Goal: Task Accomplishment & Management: Use online tool/utility

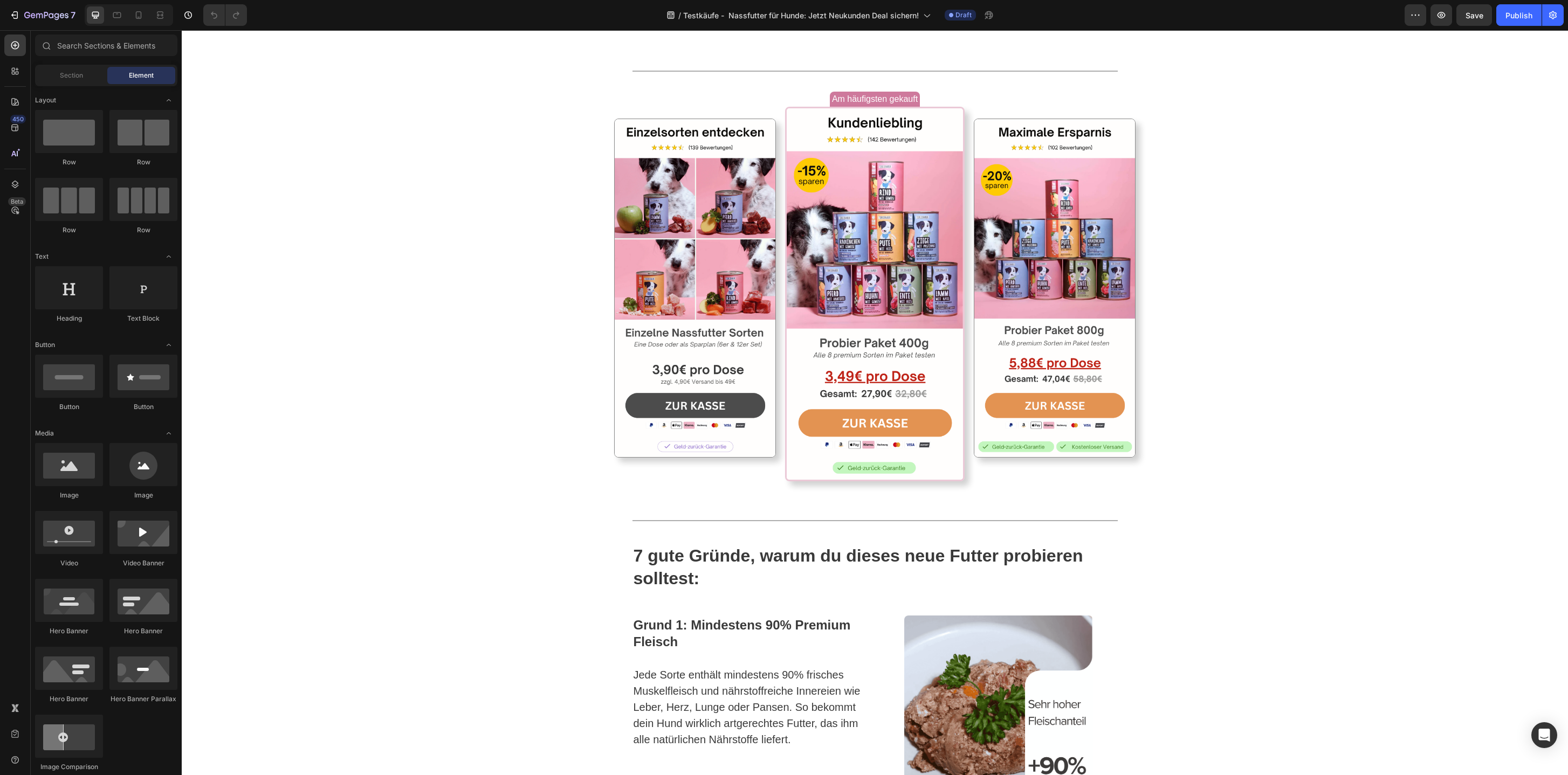
scroll to position [1457, 0]
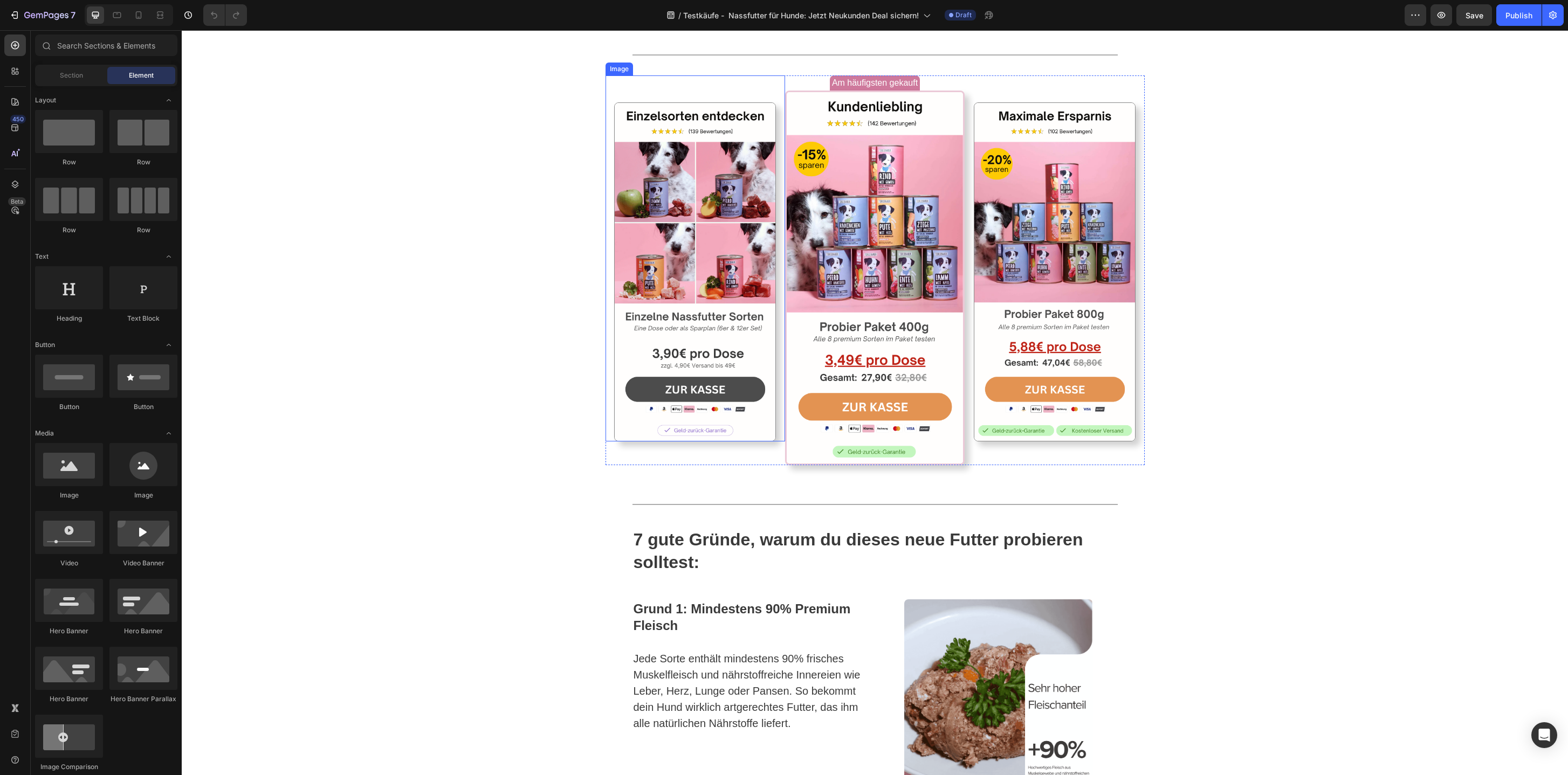
click at [732, 239] on div "Image" at bounding box center [695, 258] width 180 height 366
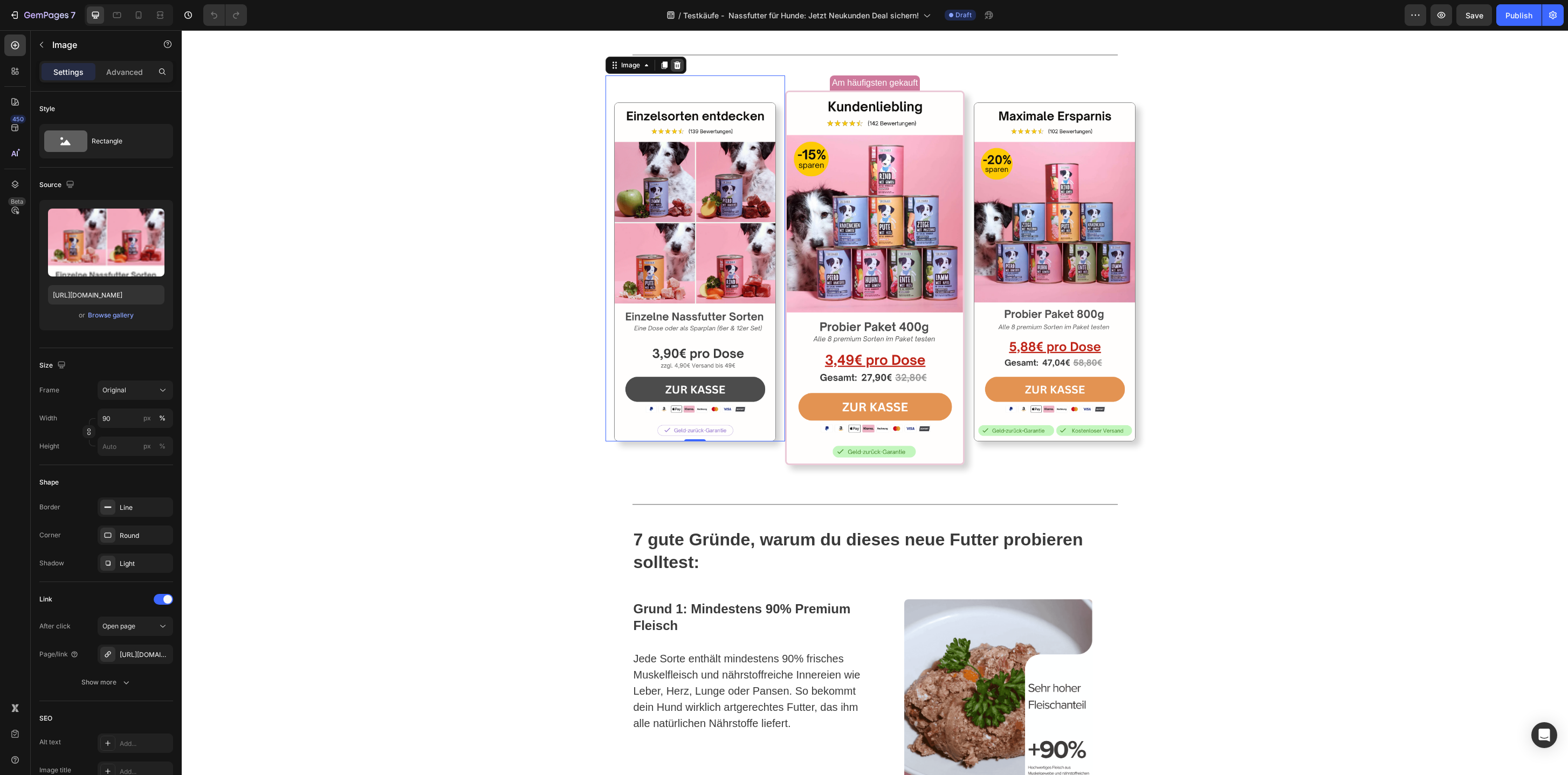
click at [681, 69] on icon at bounding box center [677, 65] width 9 height 9
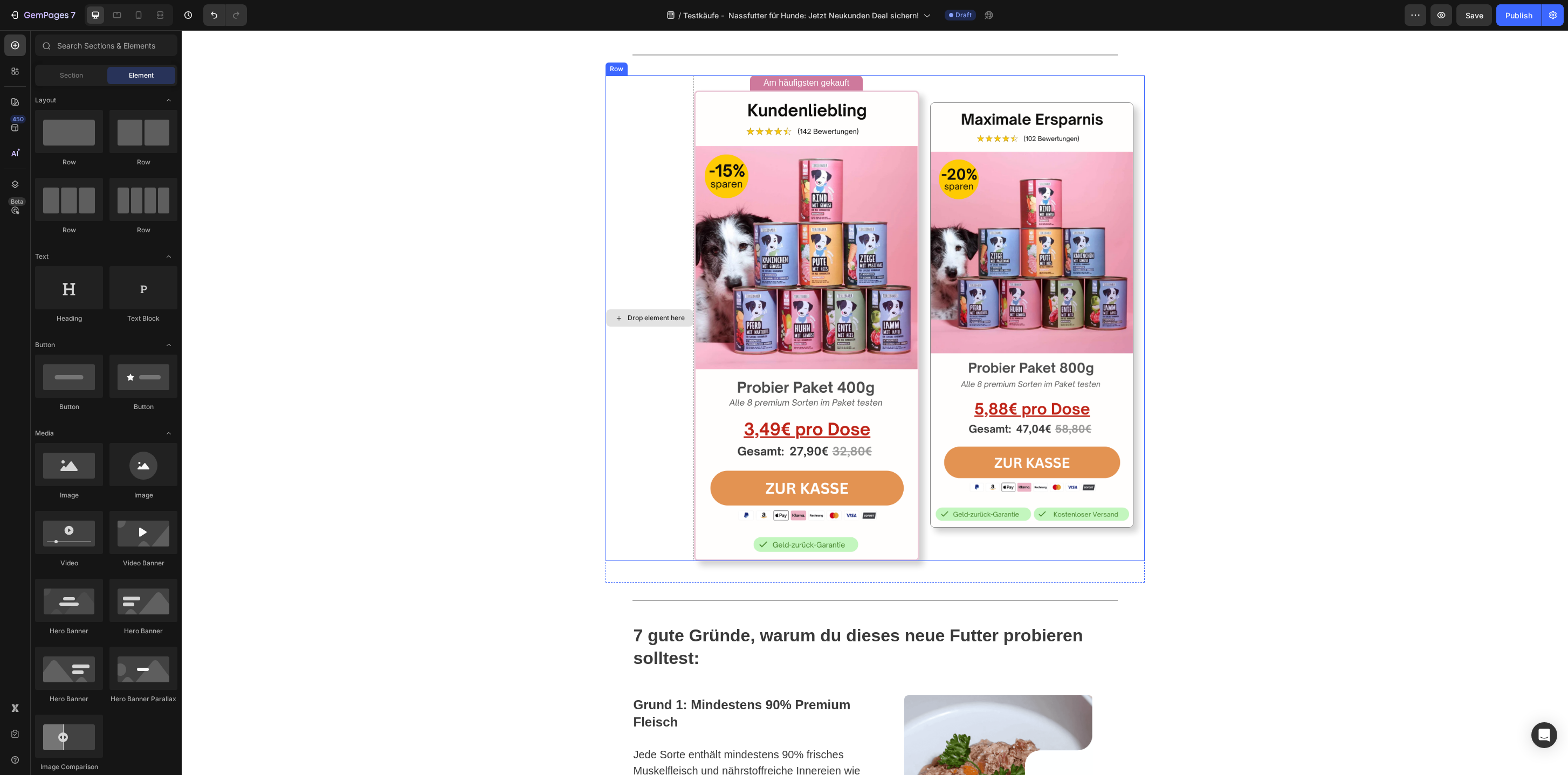
click at [642, 298] on div "Drop element here" at bounding box center [649, 318] width 88 height 486
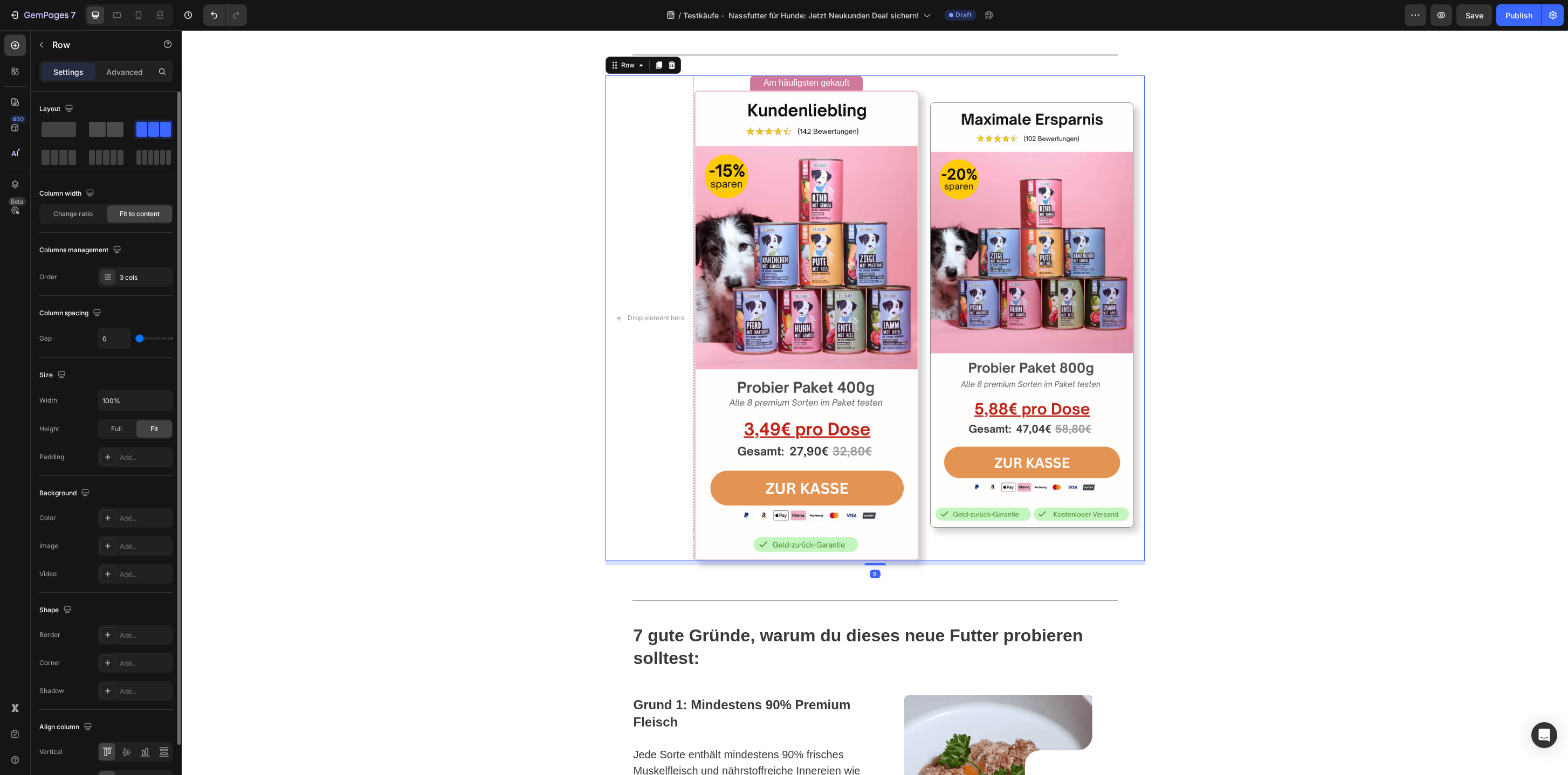
click at [117, 132] on span at bounding box center [114, 129] width 16 height 15
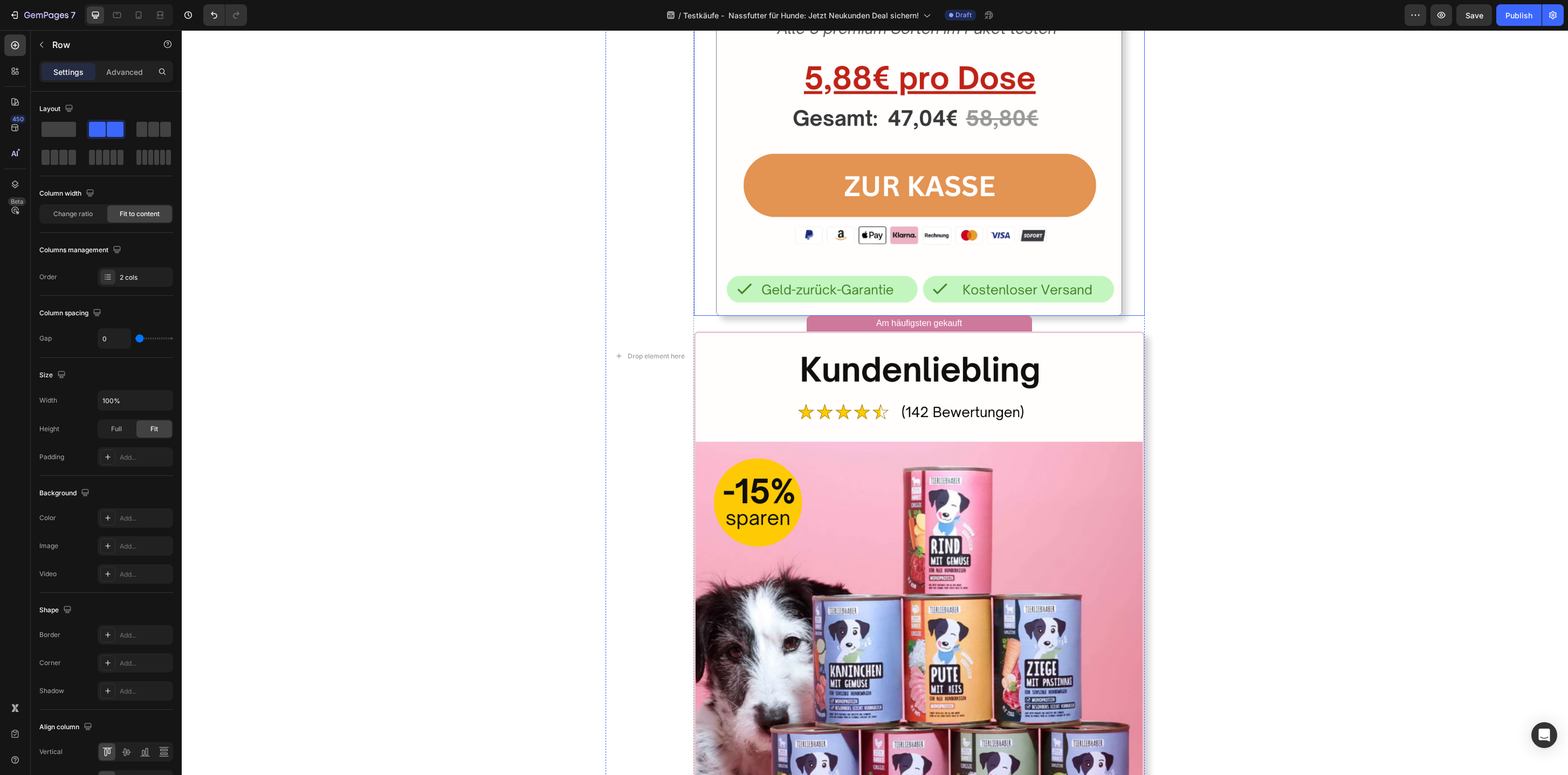
scroll to position [2124, 0]
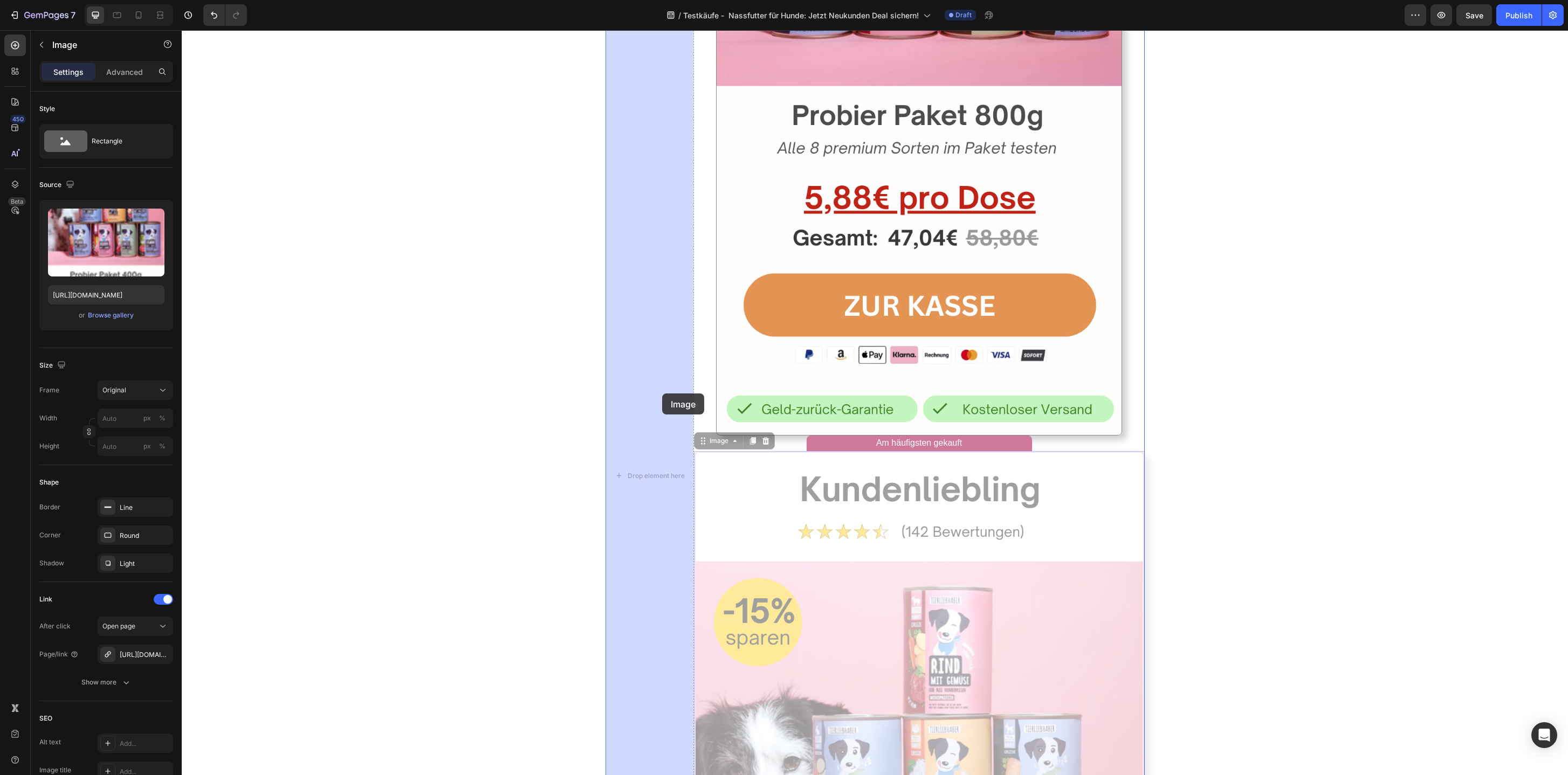
drag, startPoint x: 755, startPoint y: 522, endPoint x: 691, endPoint y: 440, distance: 104.0
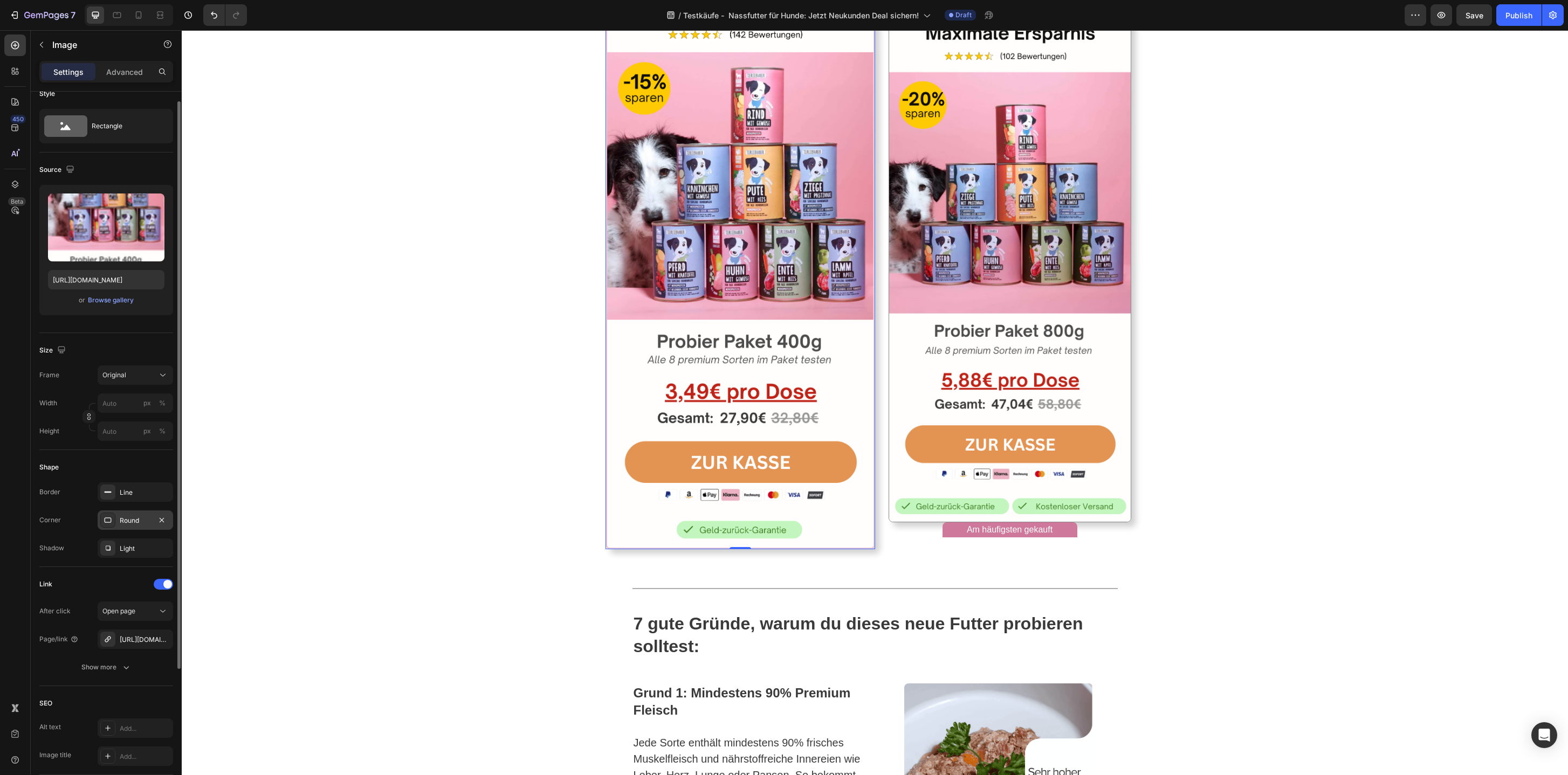
scroll to position [18, 0]
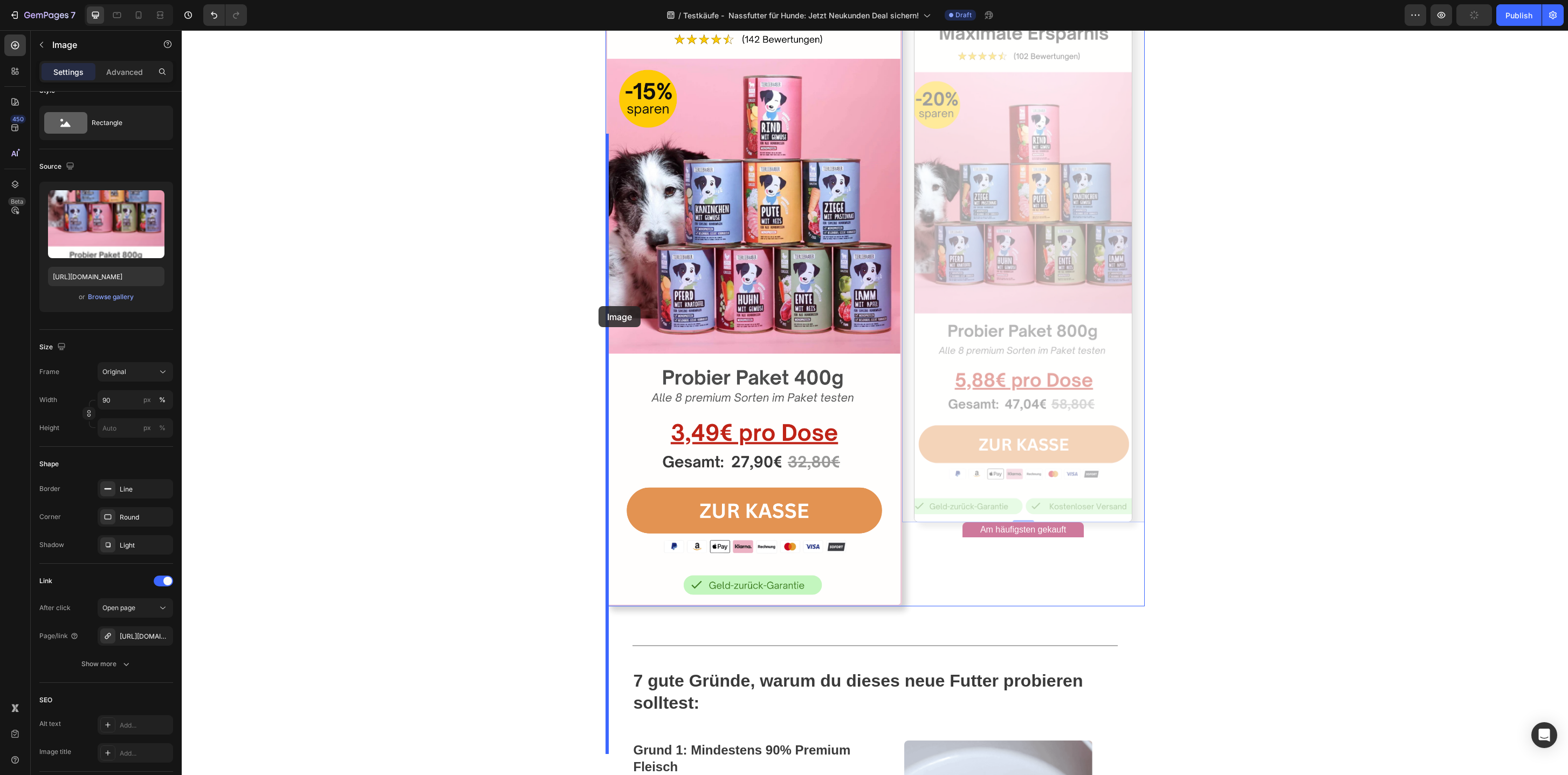
drag, startPoint x: 996, startPoint y: 323, endPoint x: 598, endPoint y: 306, distance: 398.4
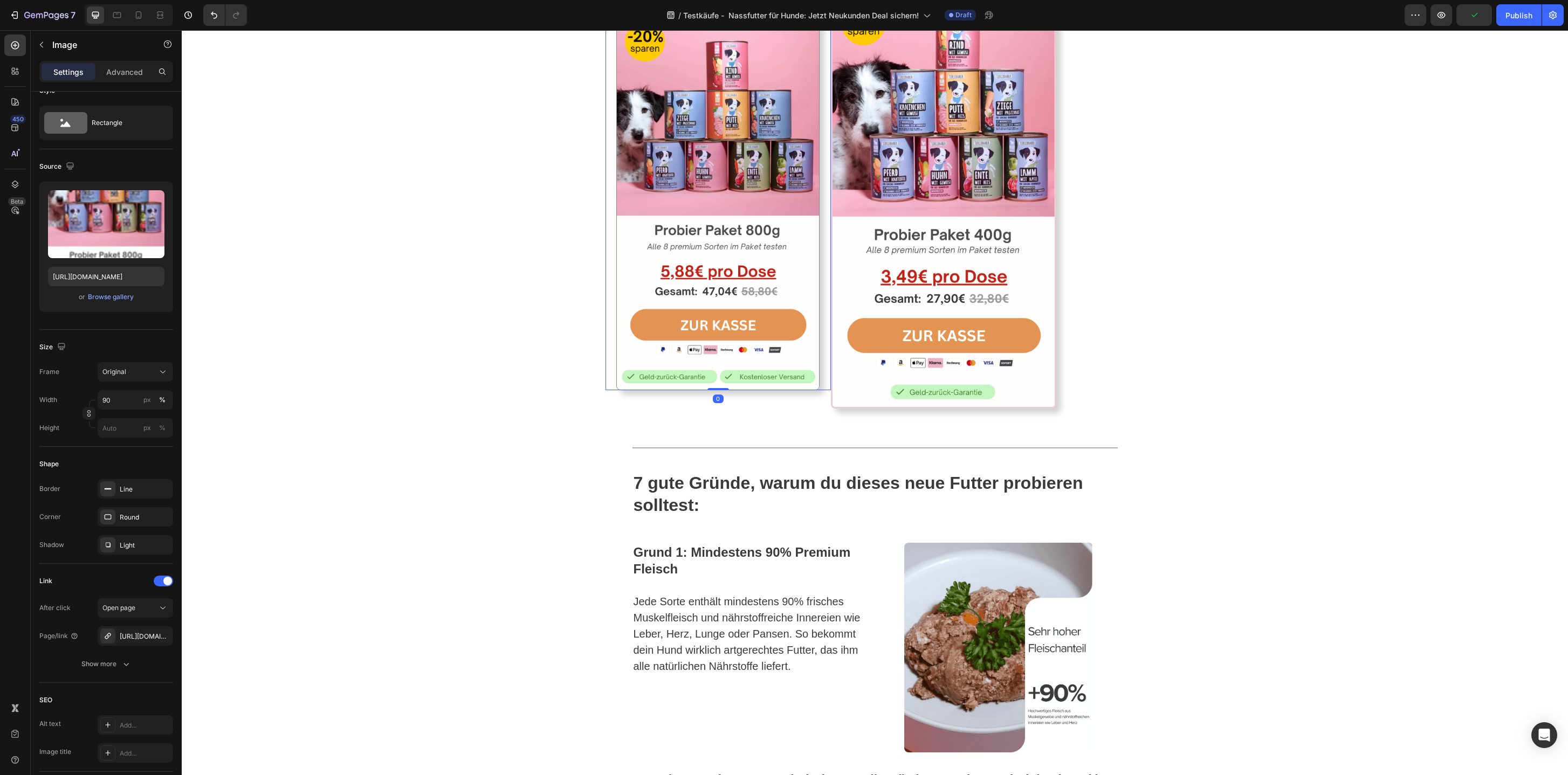
scroll to position [1598, 0]
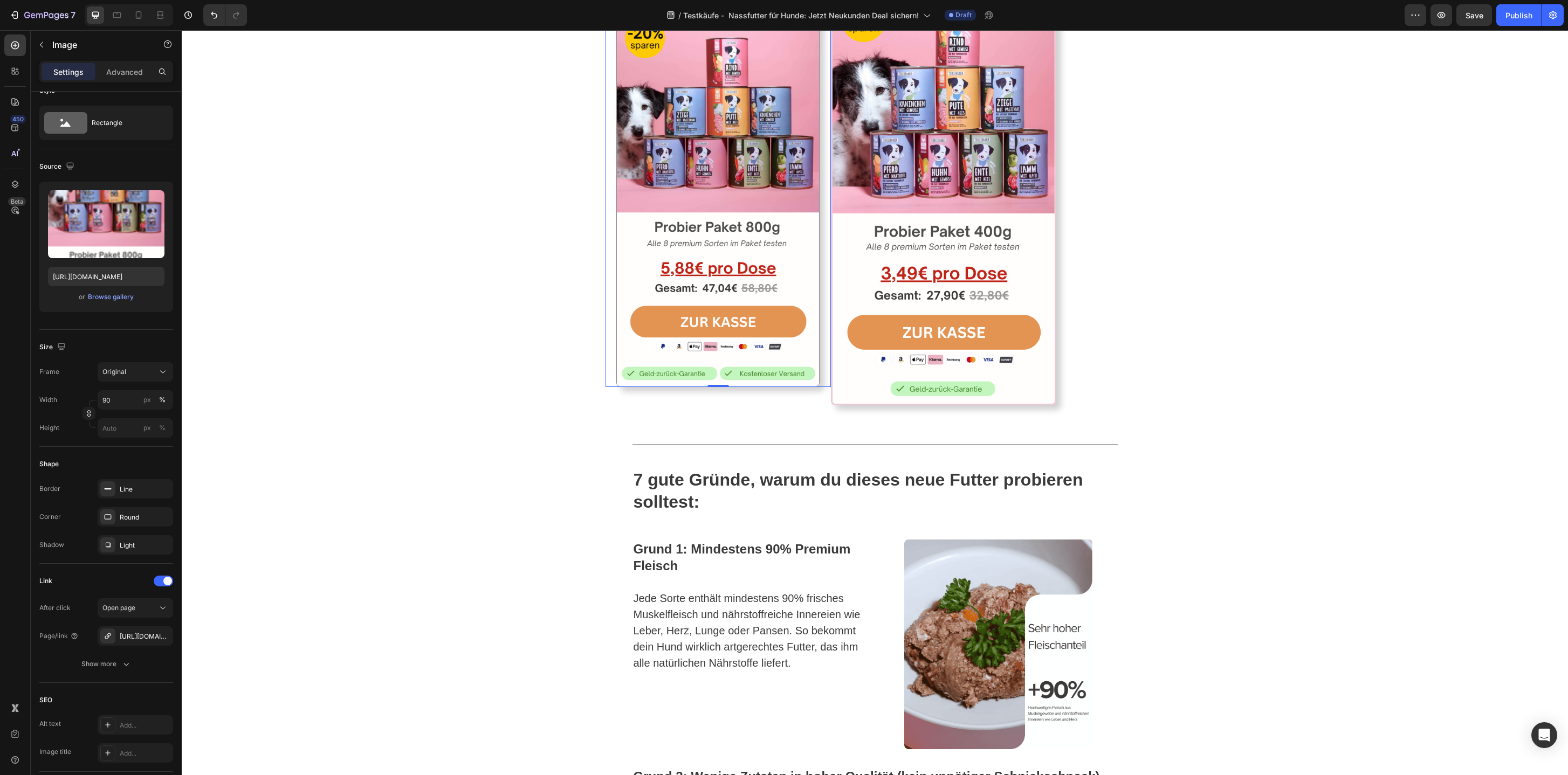
click at [739, 301] on img at bounding box center [718, 174] width 203 height 426
click at [142, 21] on div at bounding box center [138, 15] width 17 height 17
type input "[URL][DOMAIN_NAME]"
type input "96"
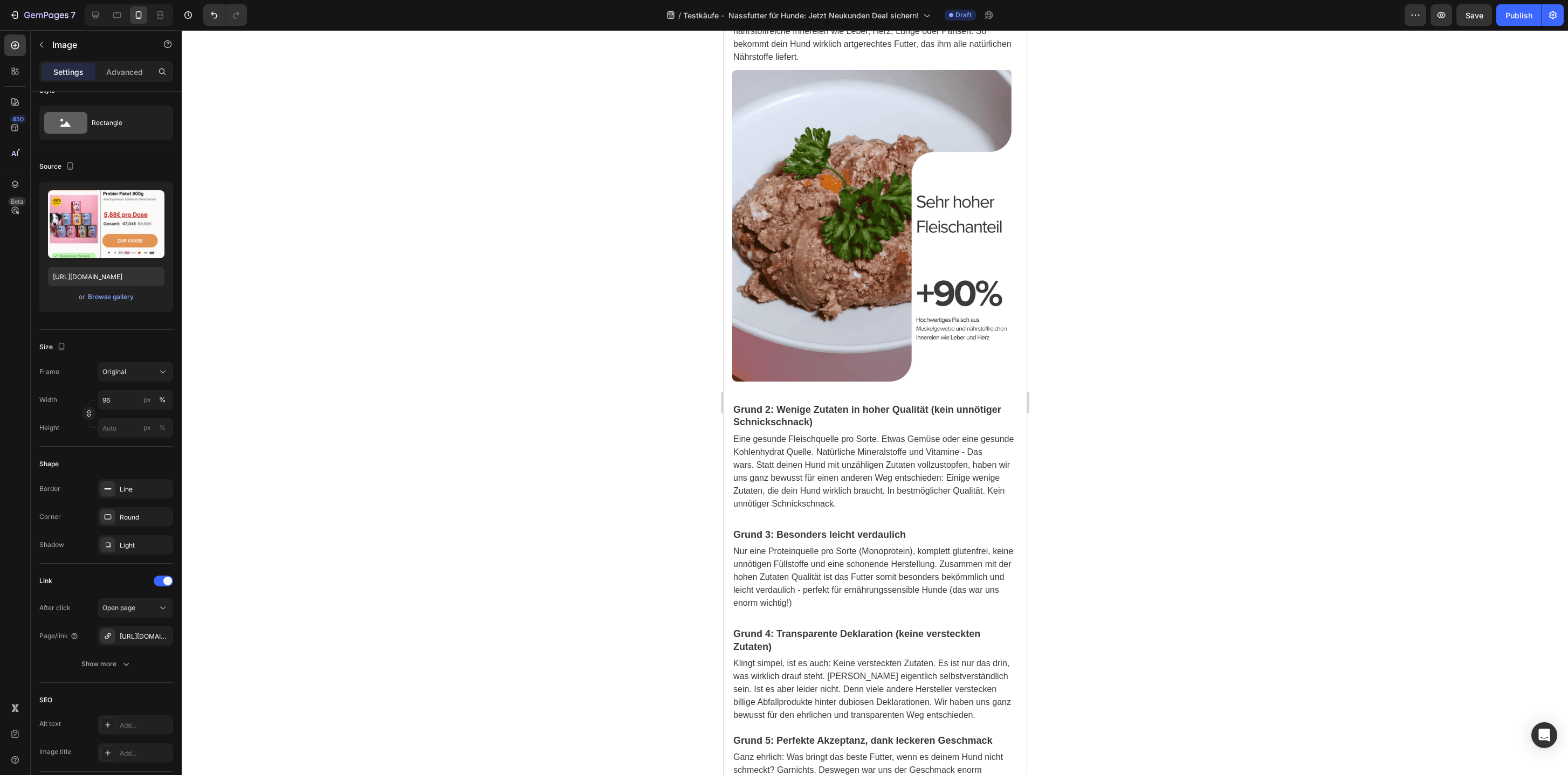
scroll to position [1664, 0]
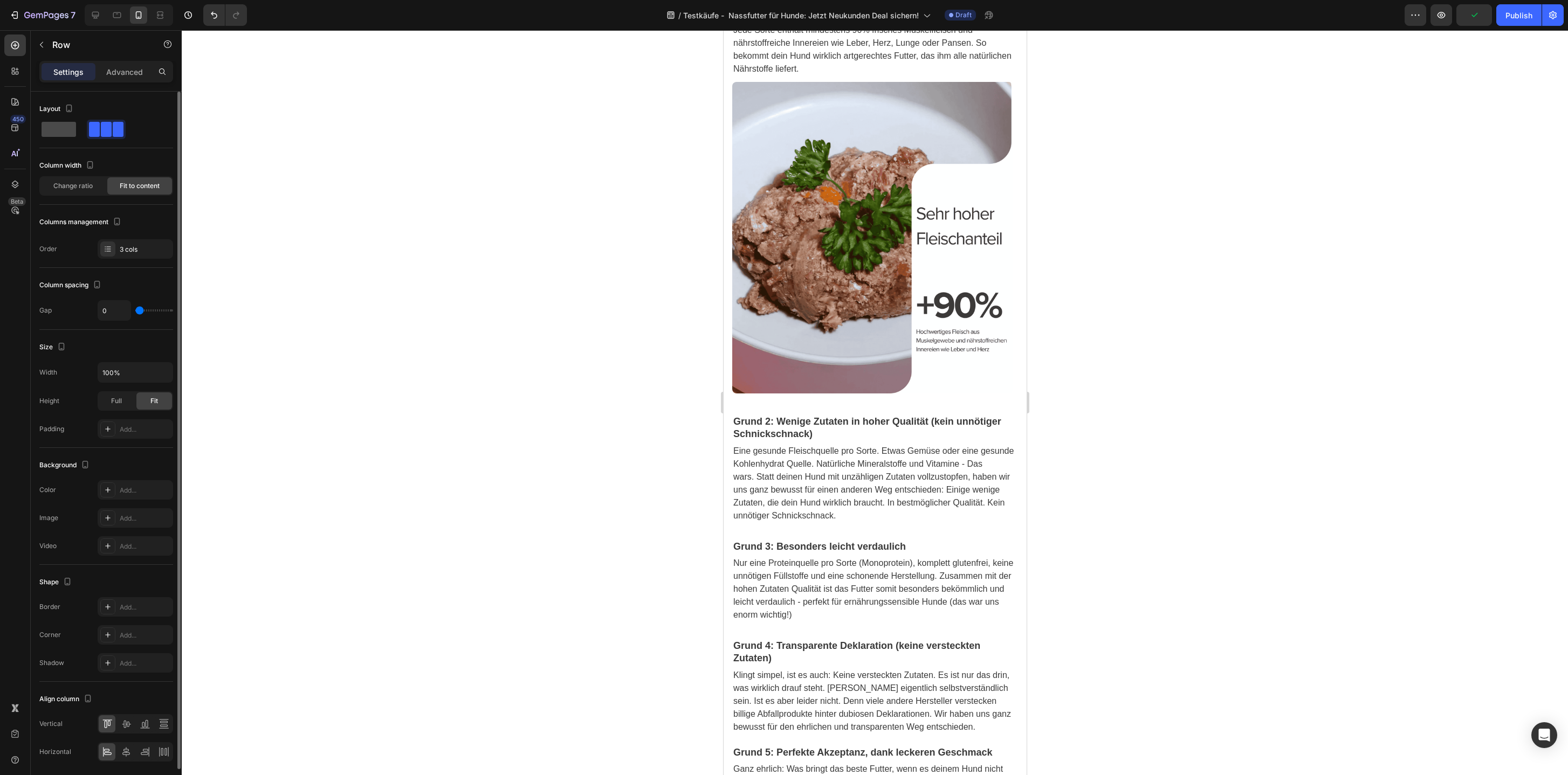
click at [63, 132] on span at bounding box center [58, 129] width 35 height 15
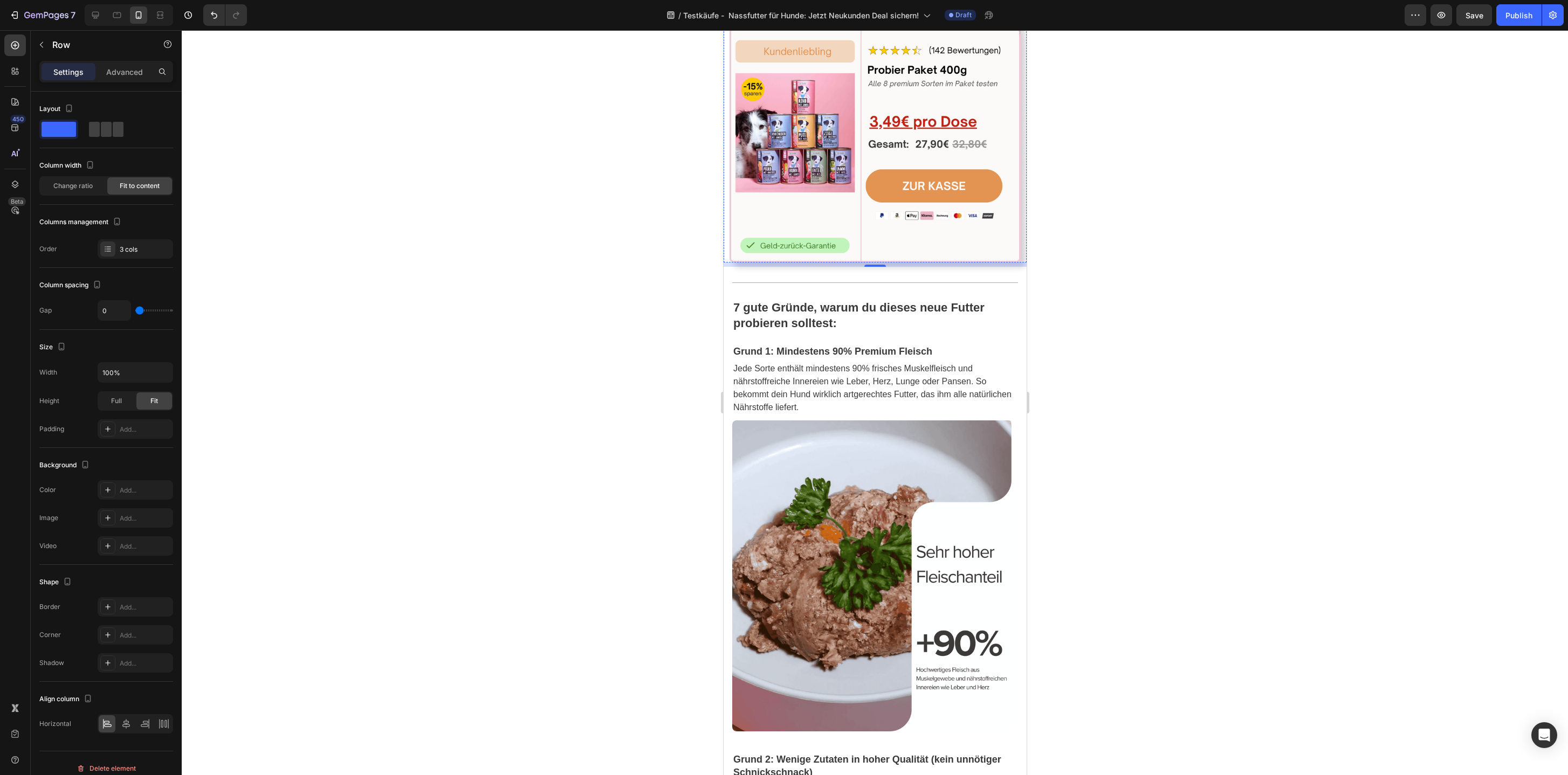
scroll to position [1739, 0]
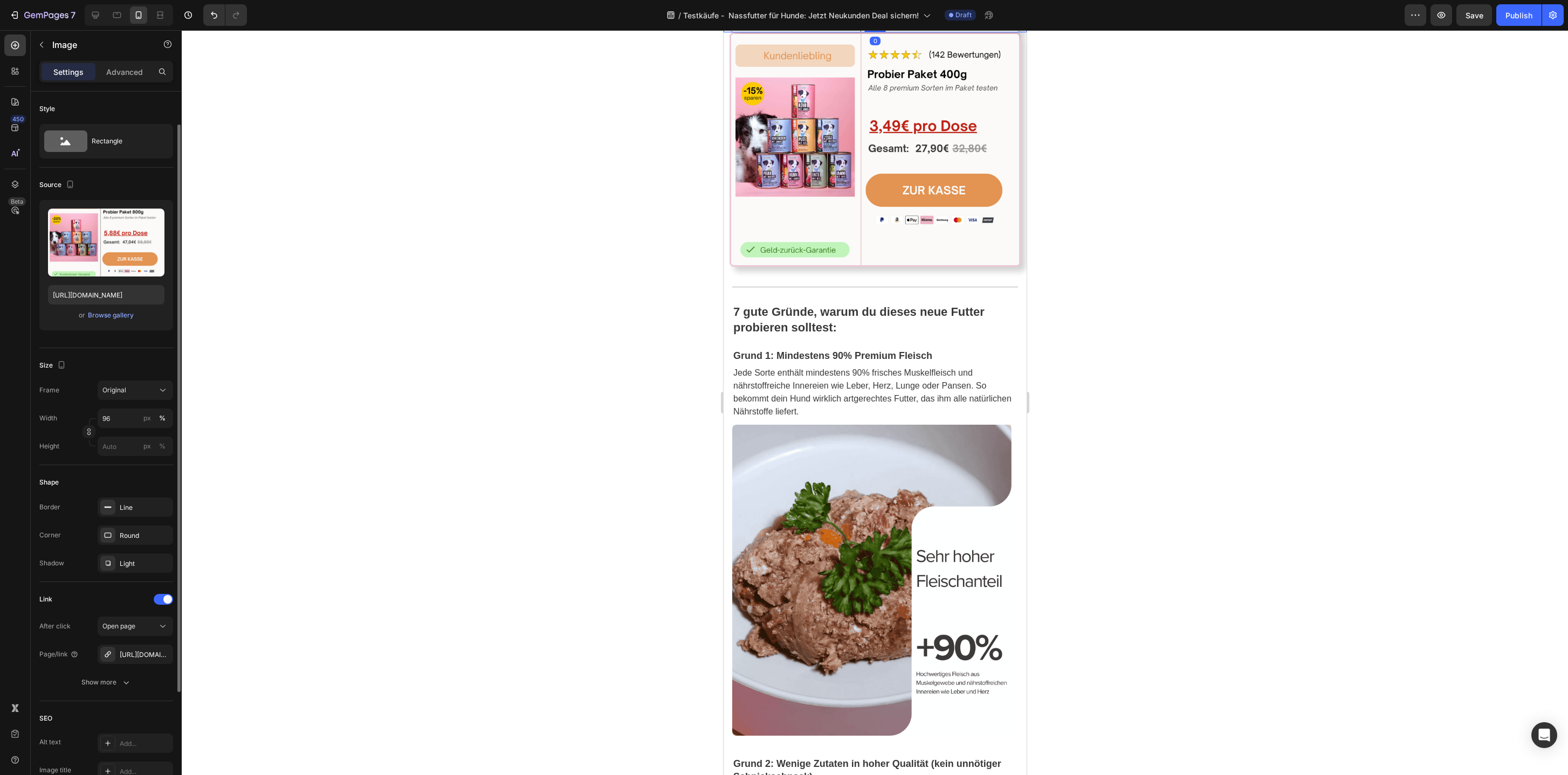
scroll to position [184, 0]
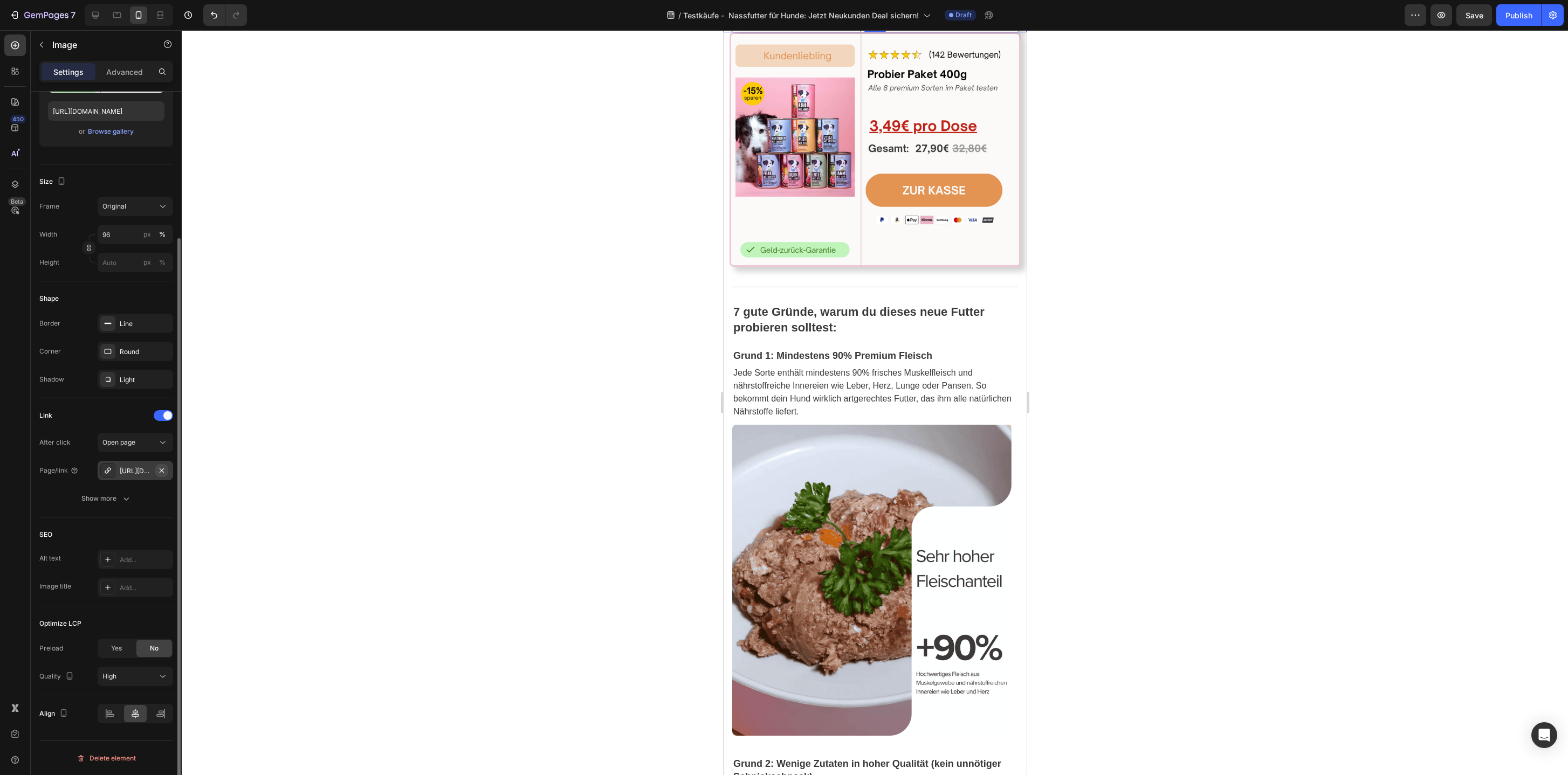
click at [164, 471] on icon "button" at bounding box center [162, 470] width 9 height 9
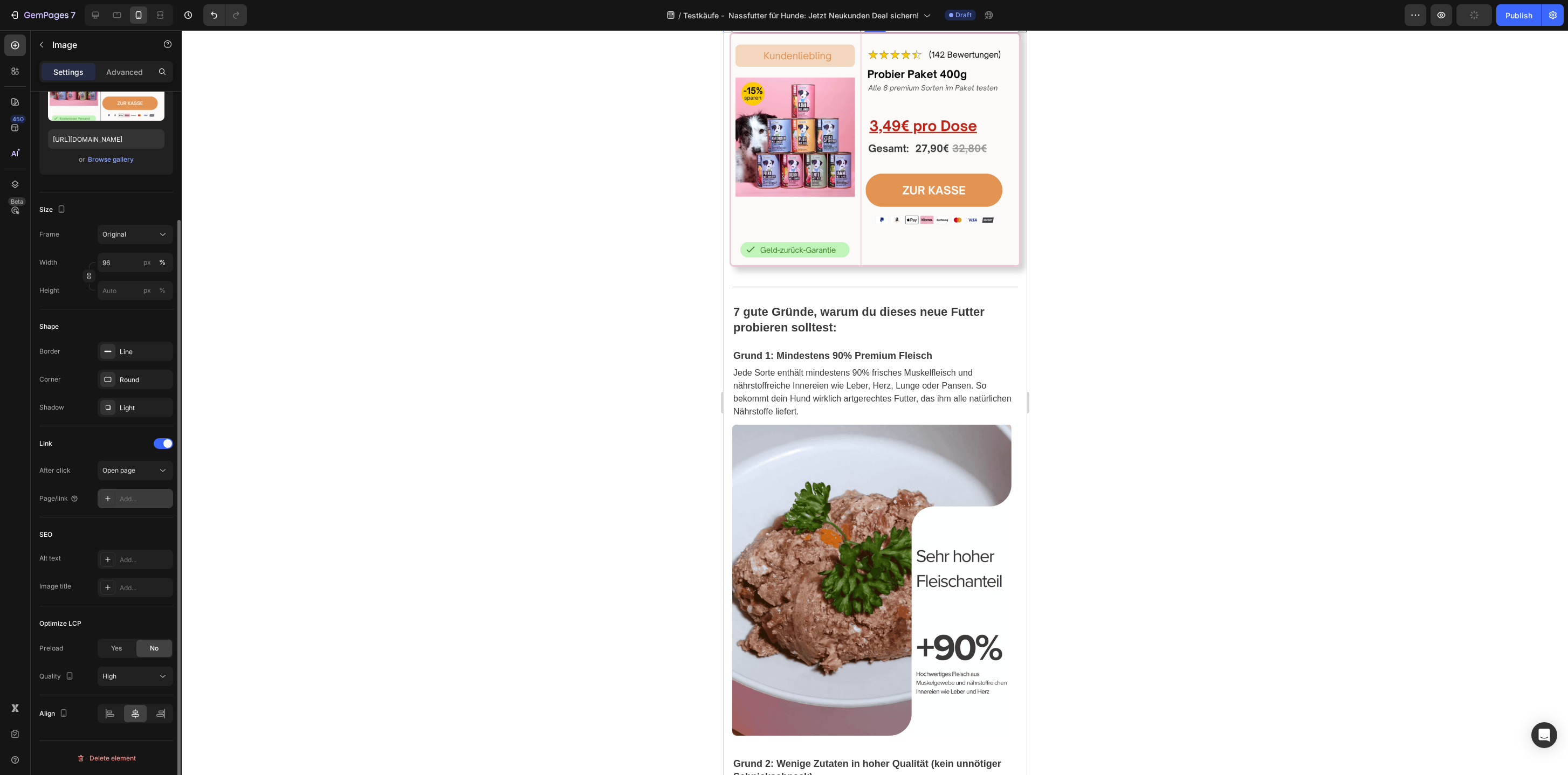
click at [128, 499] on div "Add..." at bounding box center [145, 499] width 51 height 10
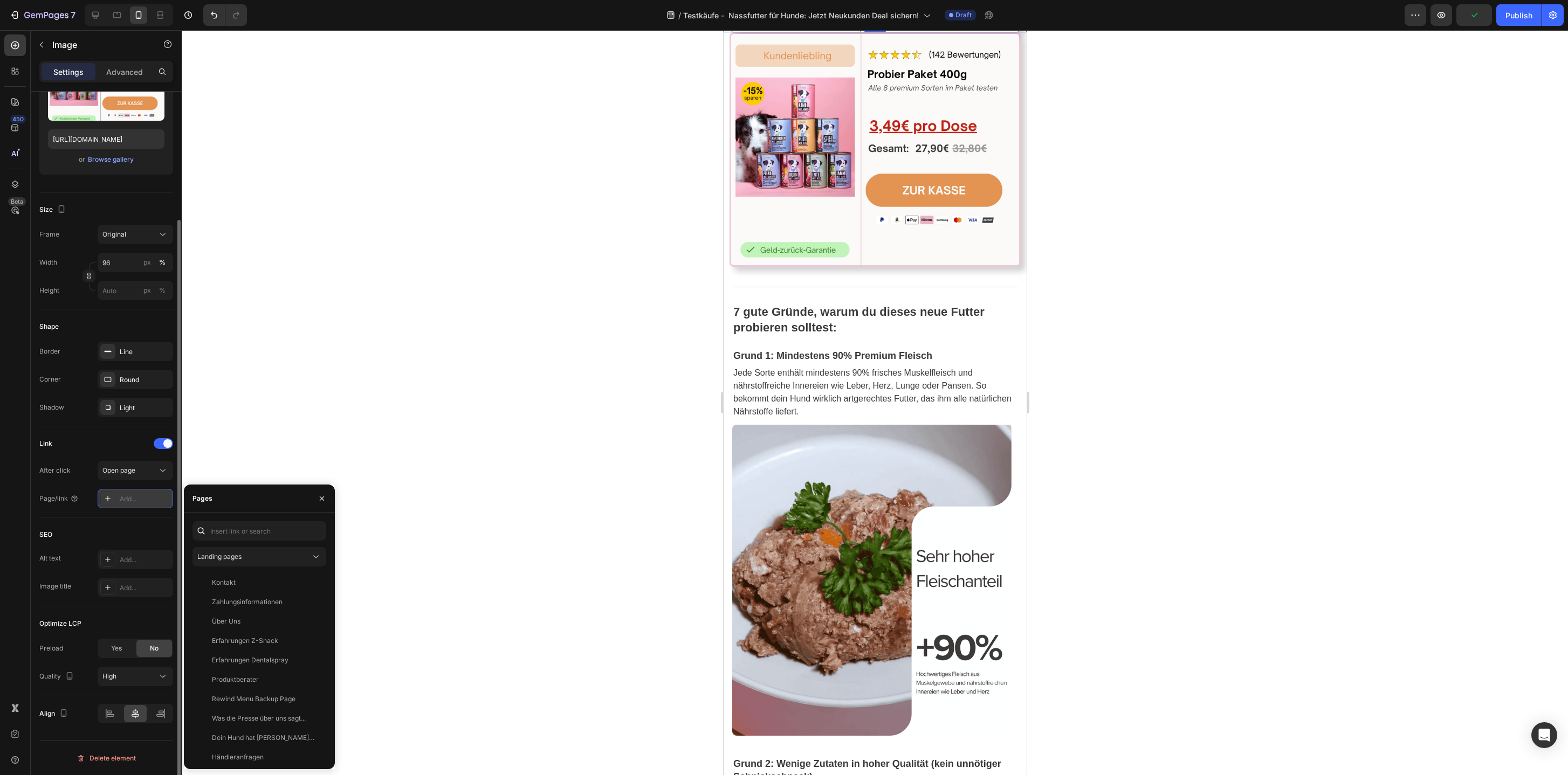
click at [137, 498] on div "Add..." at bounding box center [145, 499] width 51 height 10
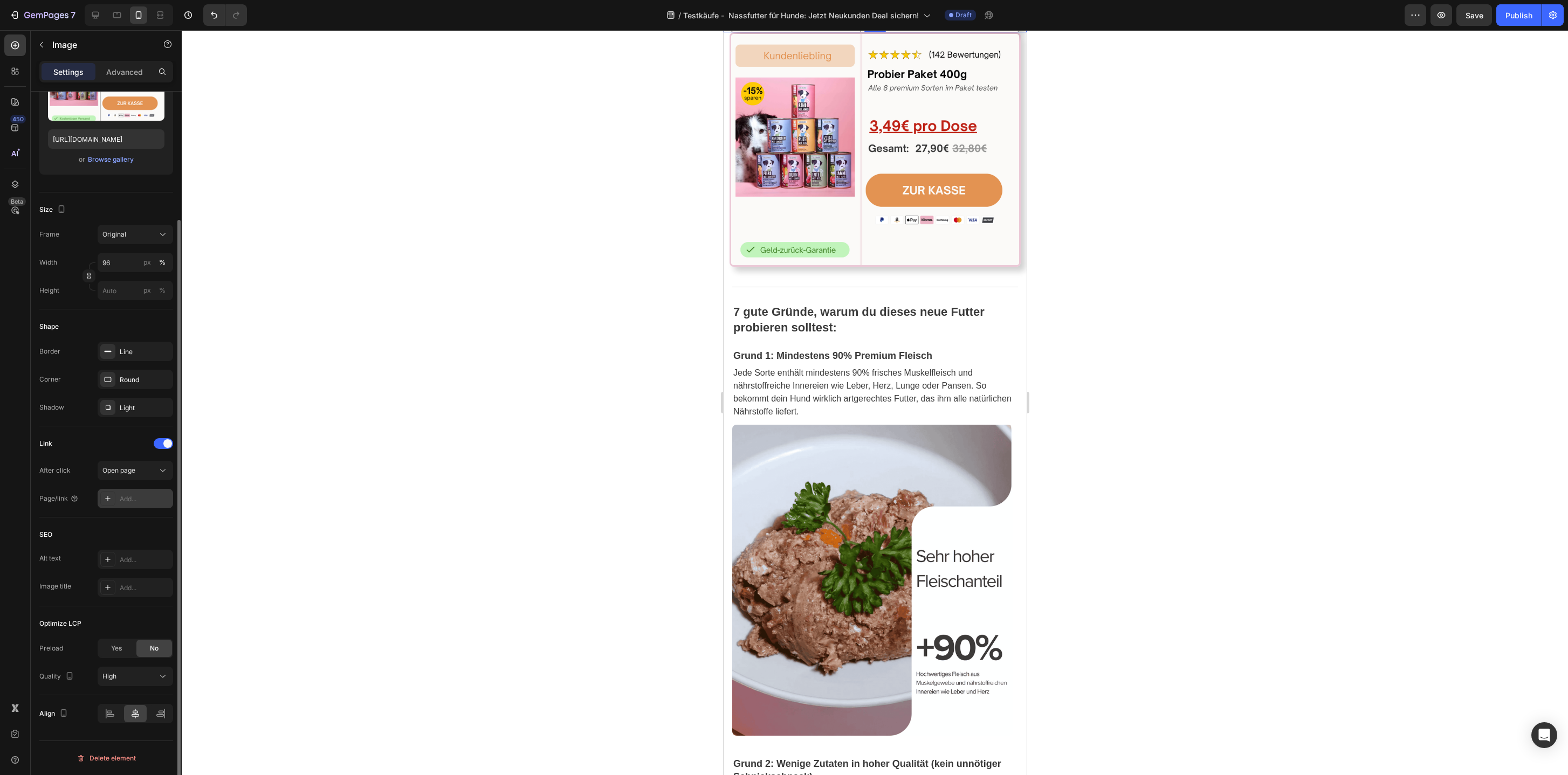
click at [136, 498] on div "Add..." at bounding box center [145, 499] width 51 height 10
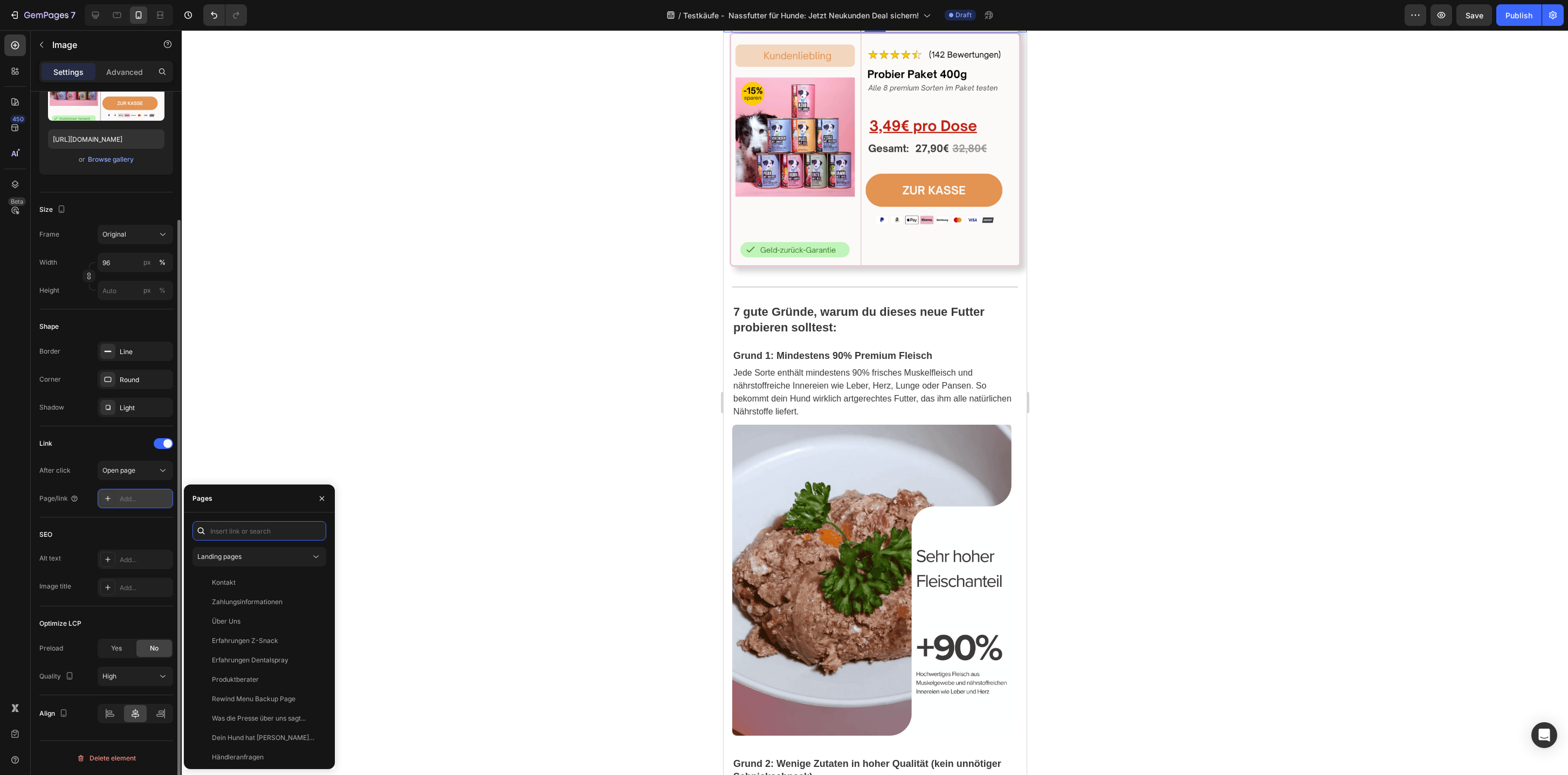
paste input "[URL][DOMAIN_NAME]"
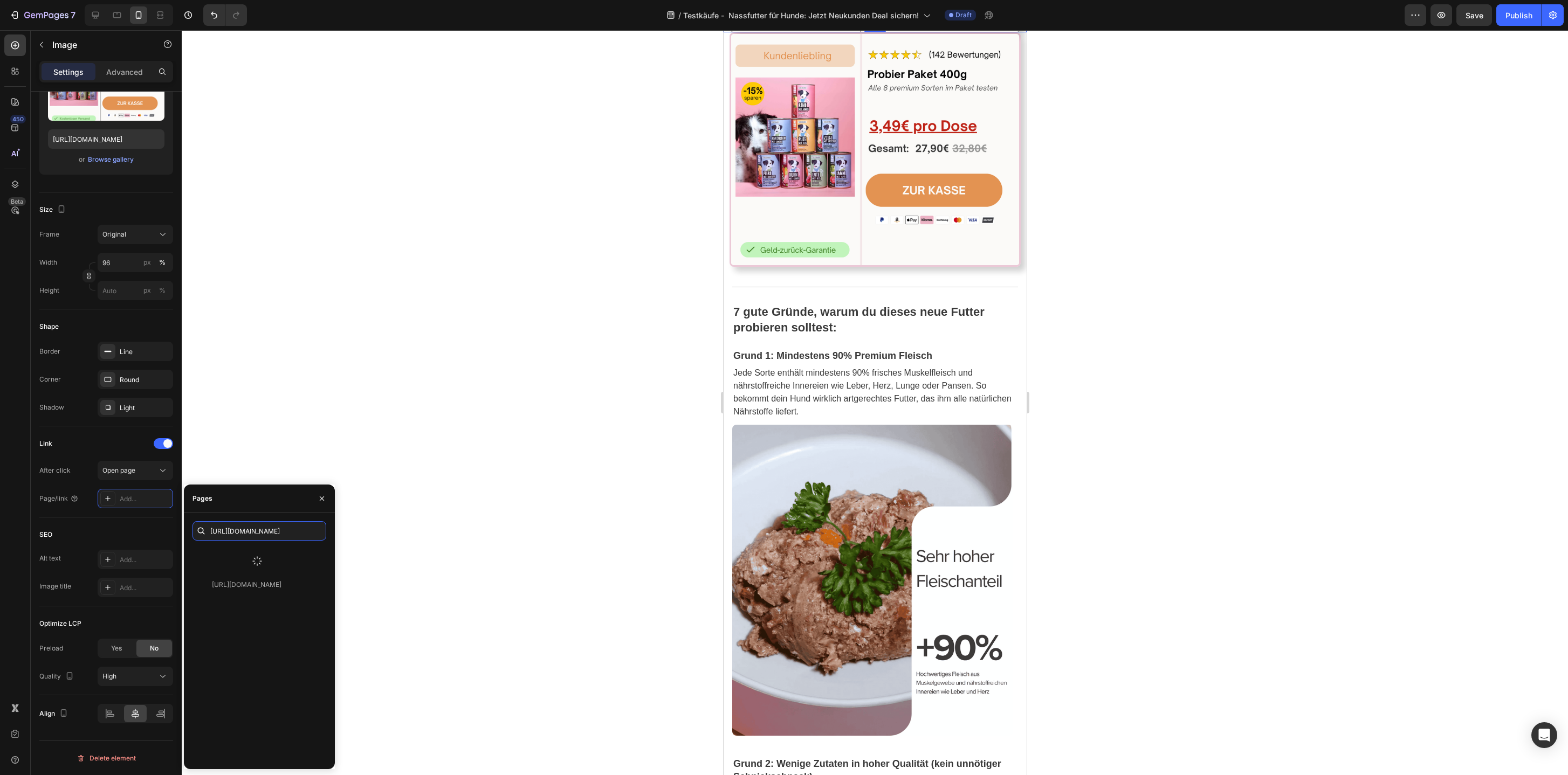
type input "[URL][DOMAIN_NAME]"
click at [542, 271] on div at bounding box center [875, 403] width 1386 height 745
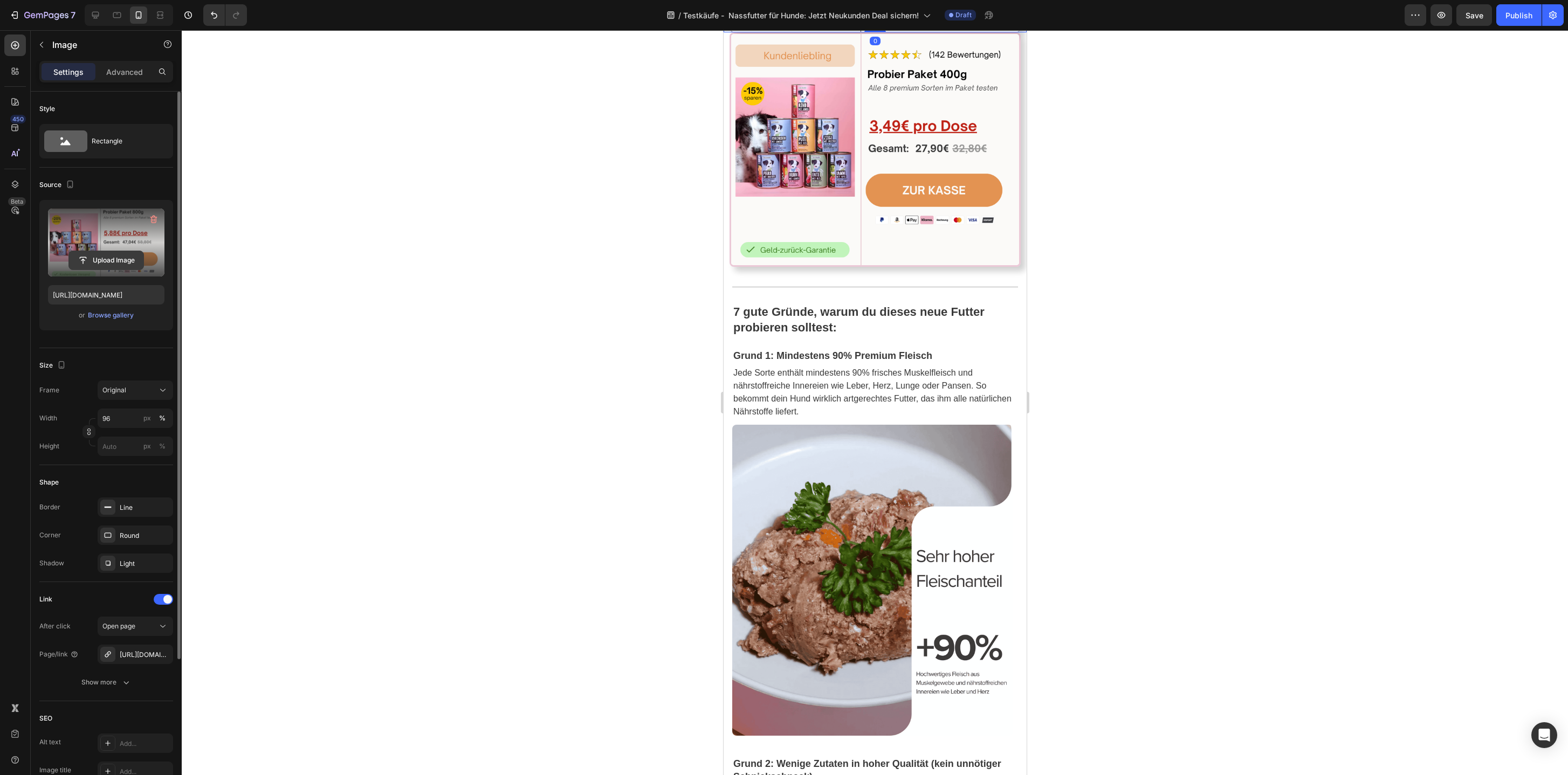
click at [105, 252] on input "file" at bounding box center [106, 260] width 74 height 18
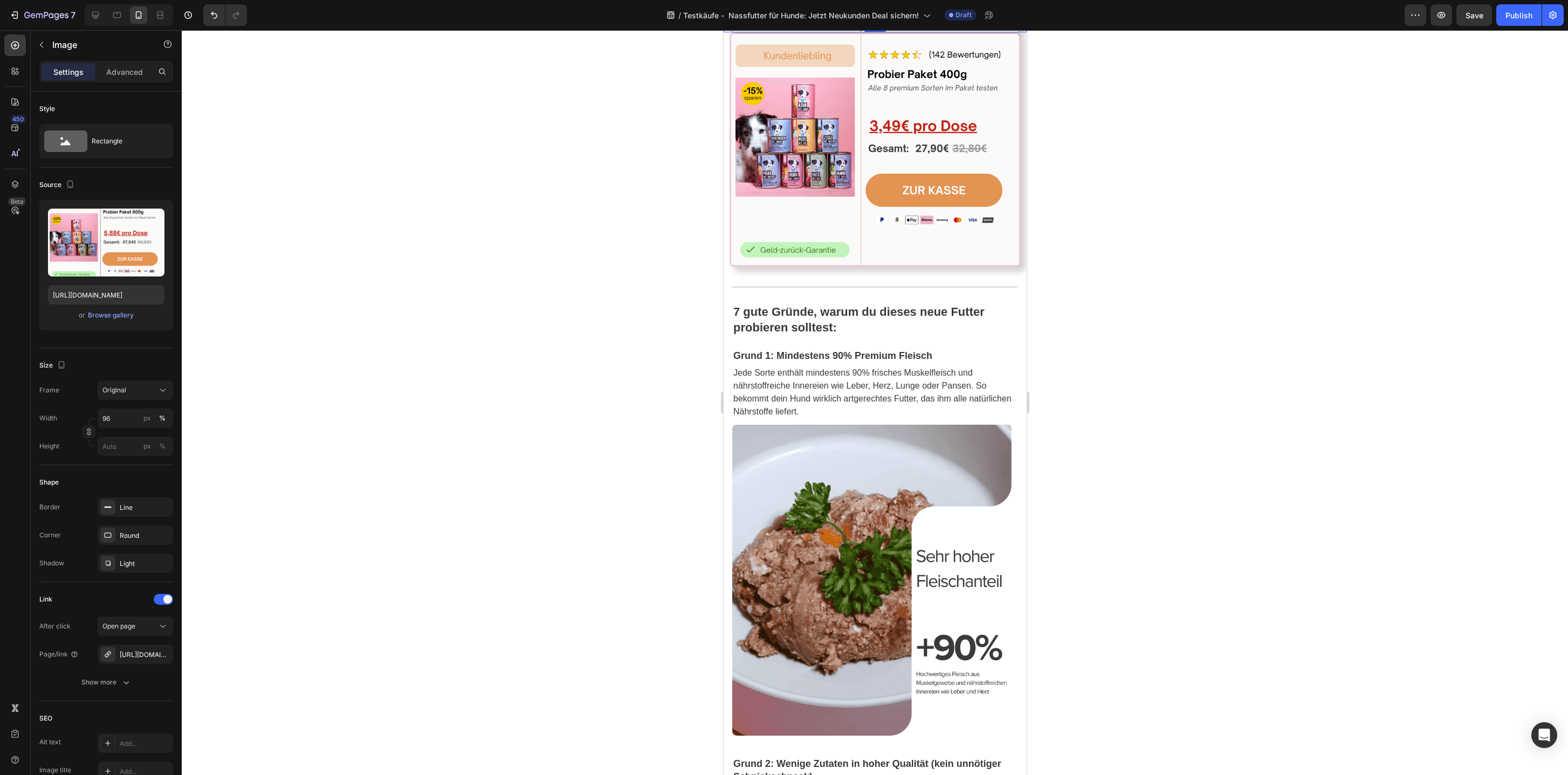
click at [100, 291] on input "[URL][DOMAIN_NAME]" at bounding box center [106, 295] width 116 height 19
type input "[URL][DOMAIN_NAME]"
click at [1520, 23] on button "Publish" at bounding box center [1519, 15] width 45 height 21
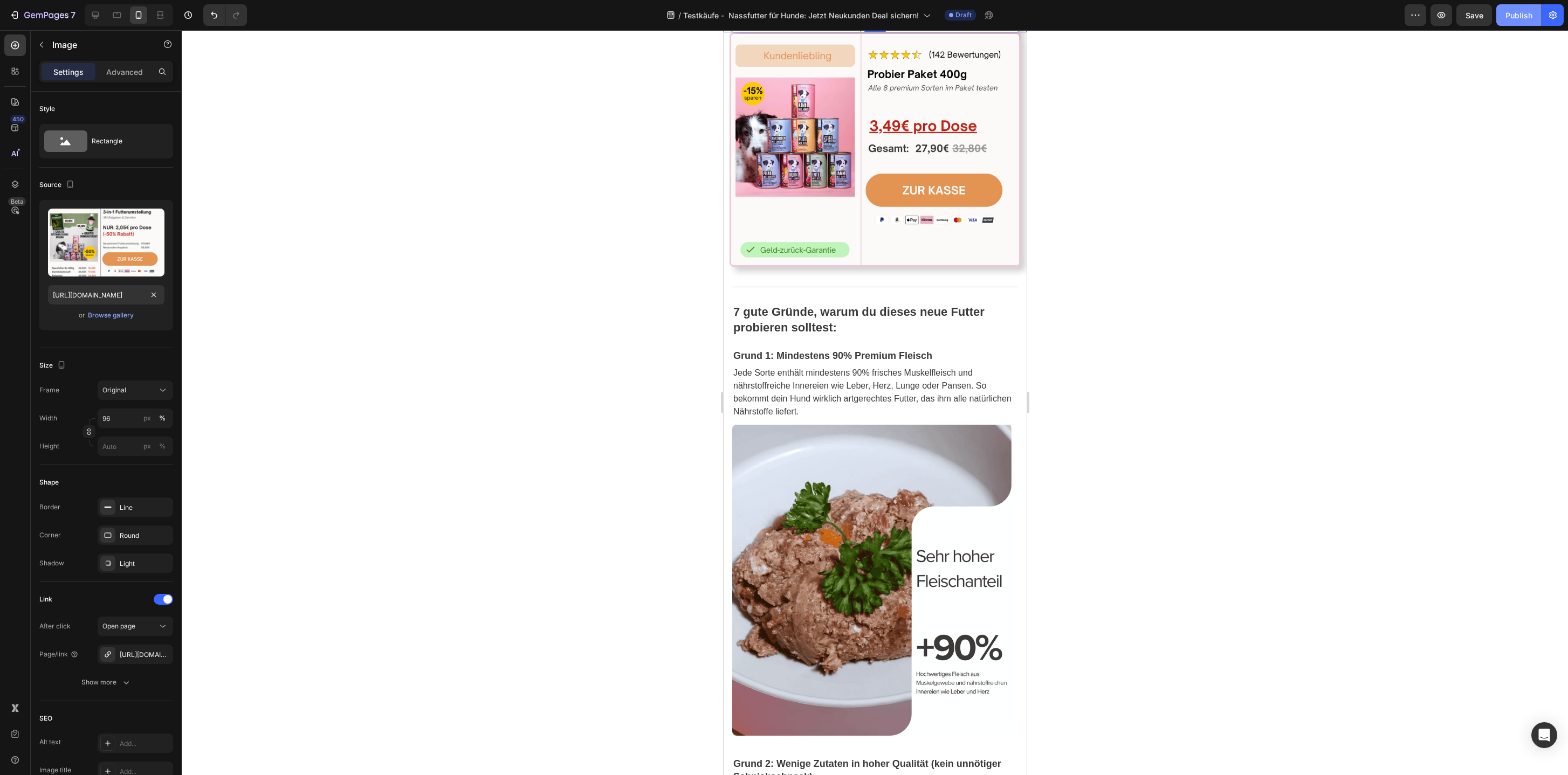
scroll to position [0, 0]
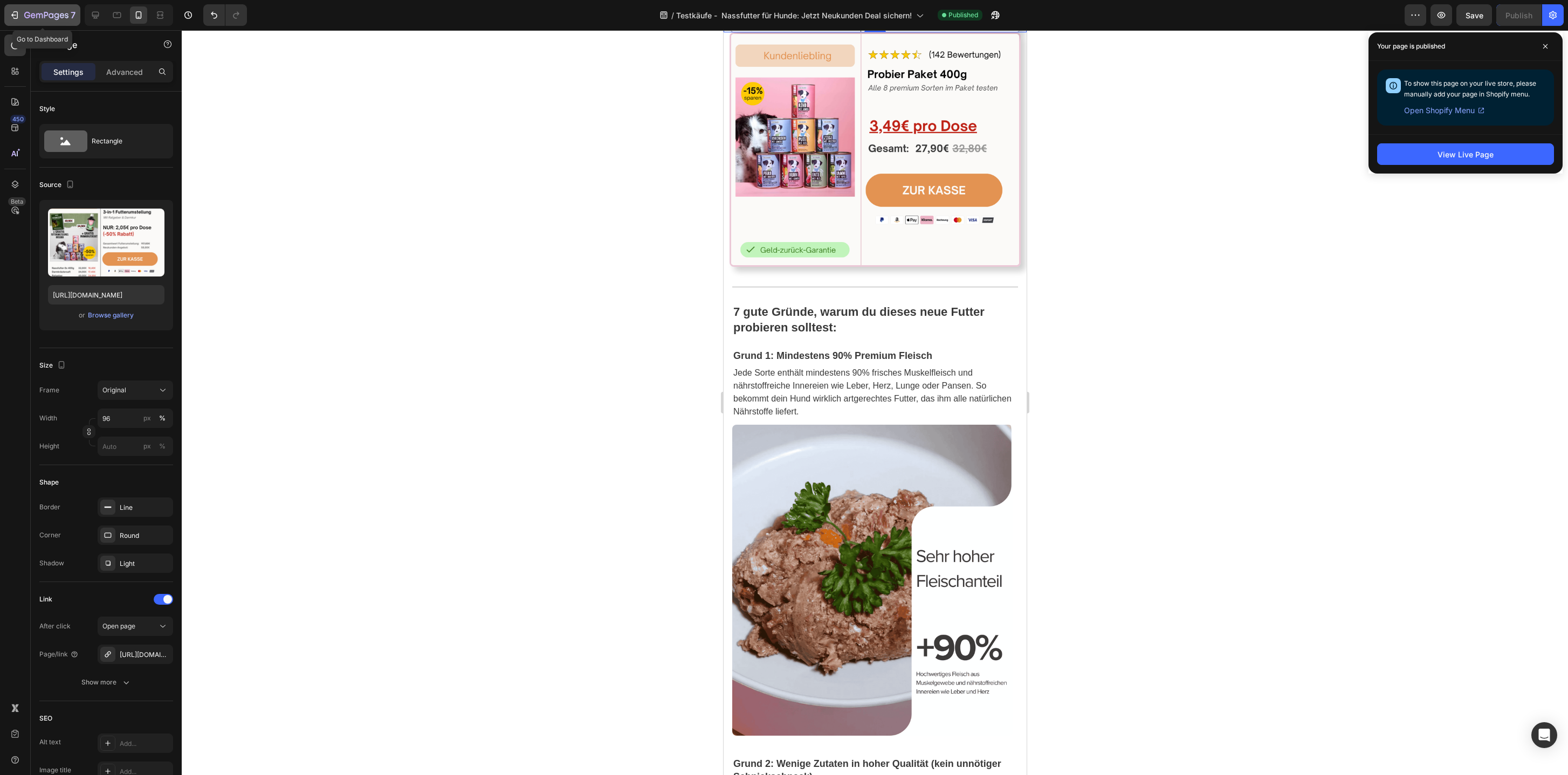
click at [37, 7] on button "7" at bounding box center [42, 15] width 76 height 21
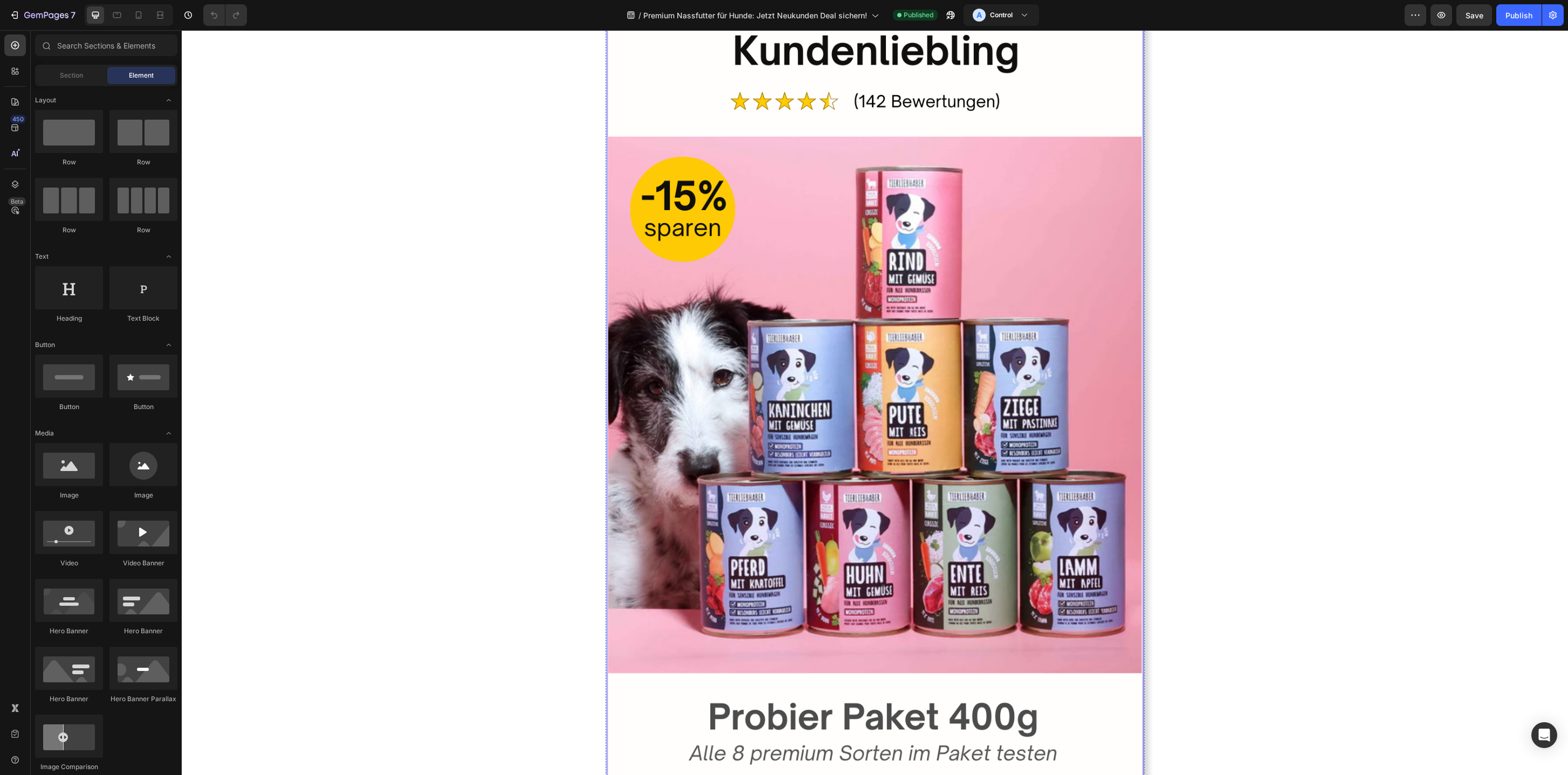
scroll to position [1564, 0]
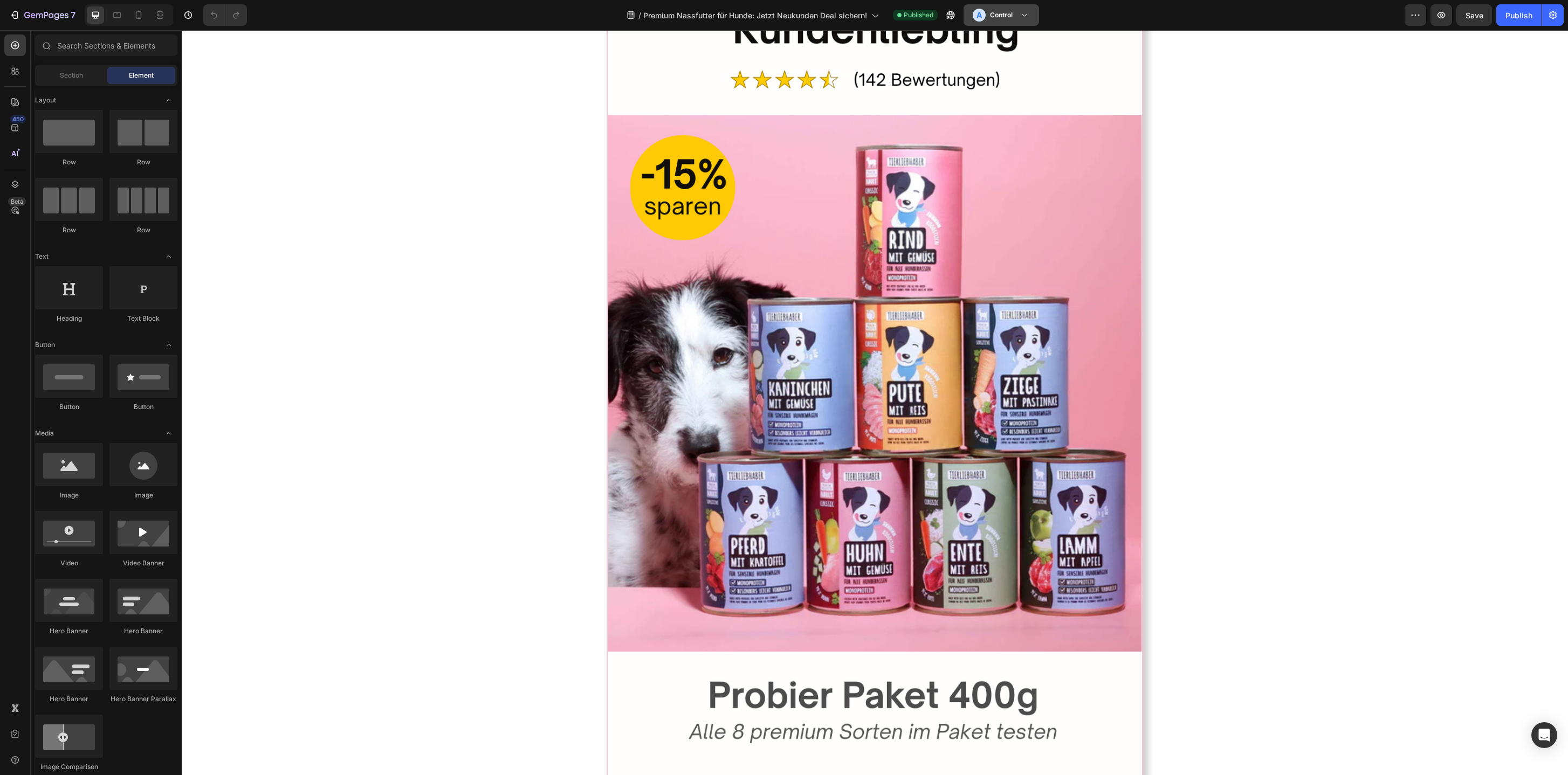
click at [1029, 9] on div "A Control" at bounding box center [1001, 15] width 57 height 13
click at [1006, 61] on h3 "Variant" at bounding box center [996, 66] width 22 height 11
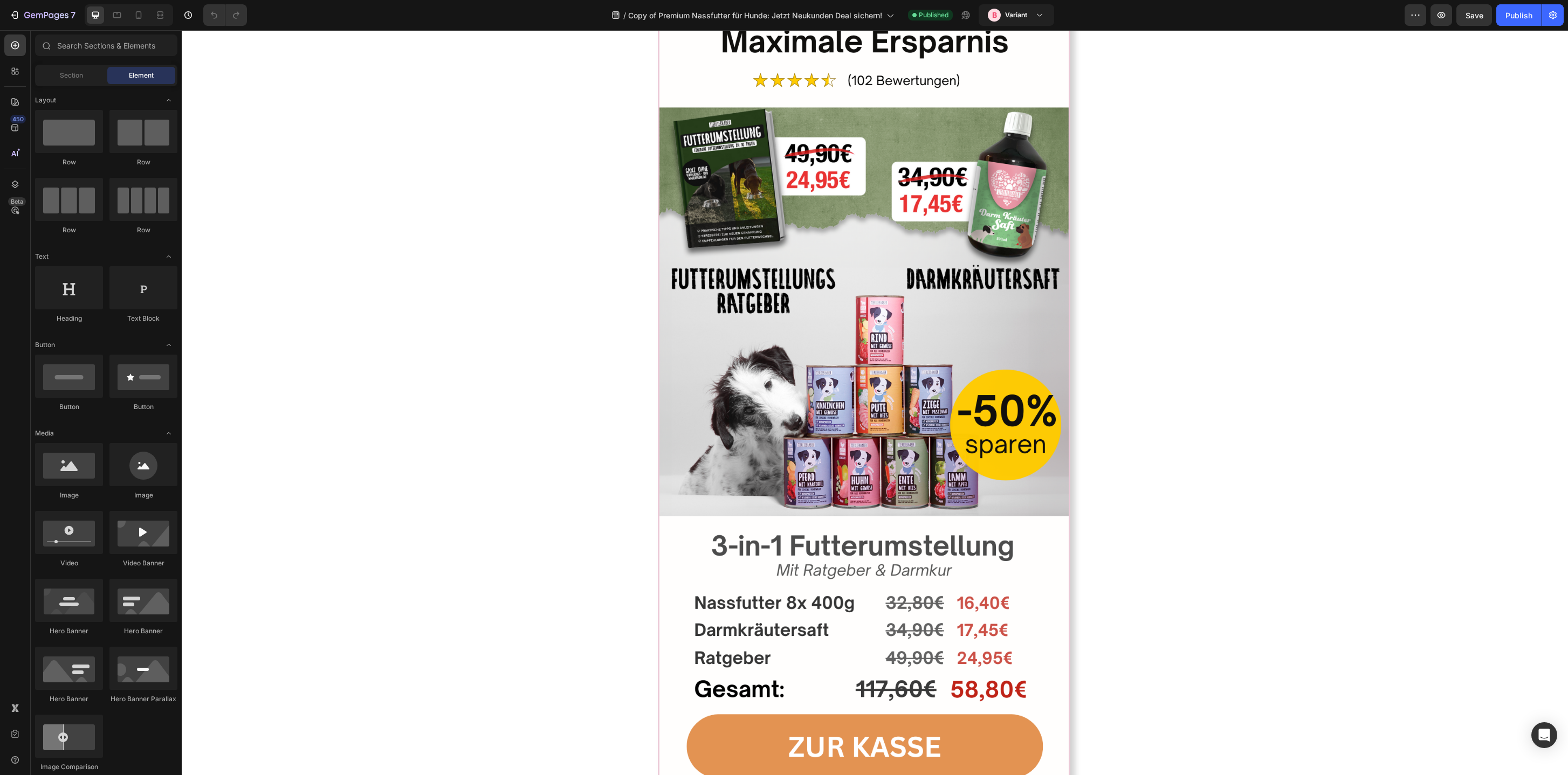
scroll to position [1557, 0]
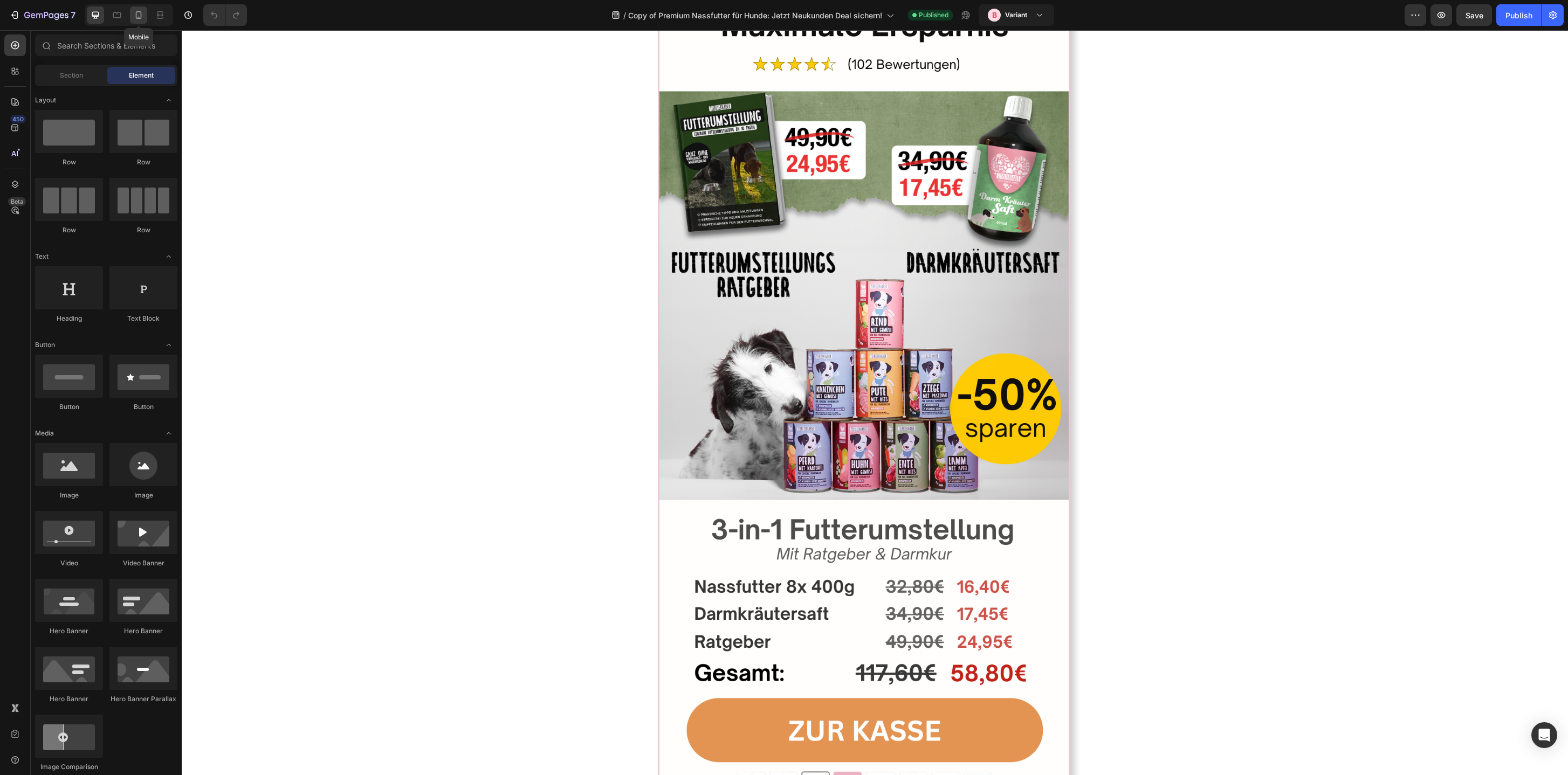
click at [137, 12] on icon at bounding box center [139, 15] width 6 height 7
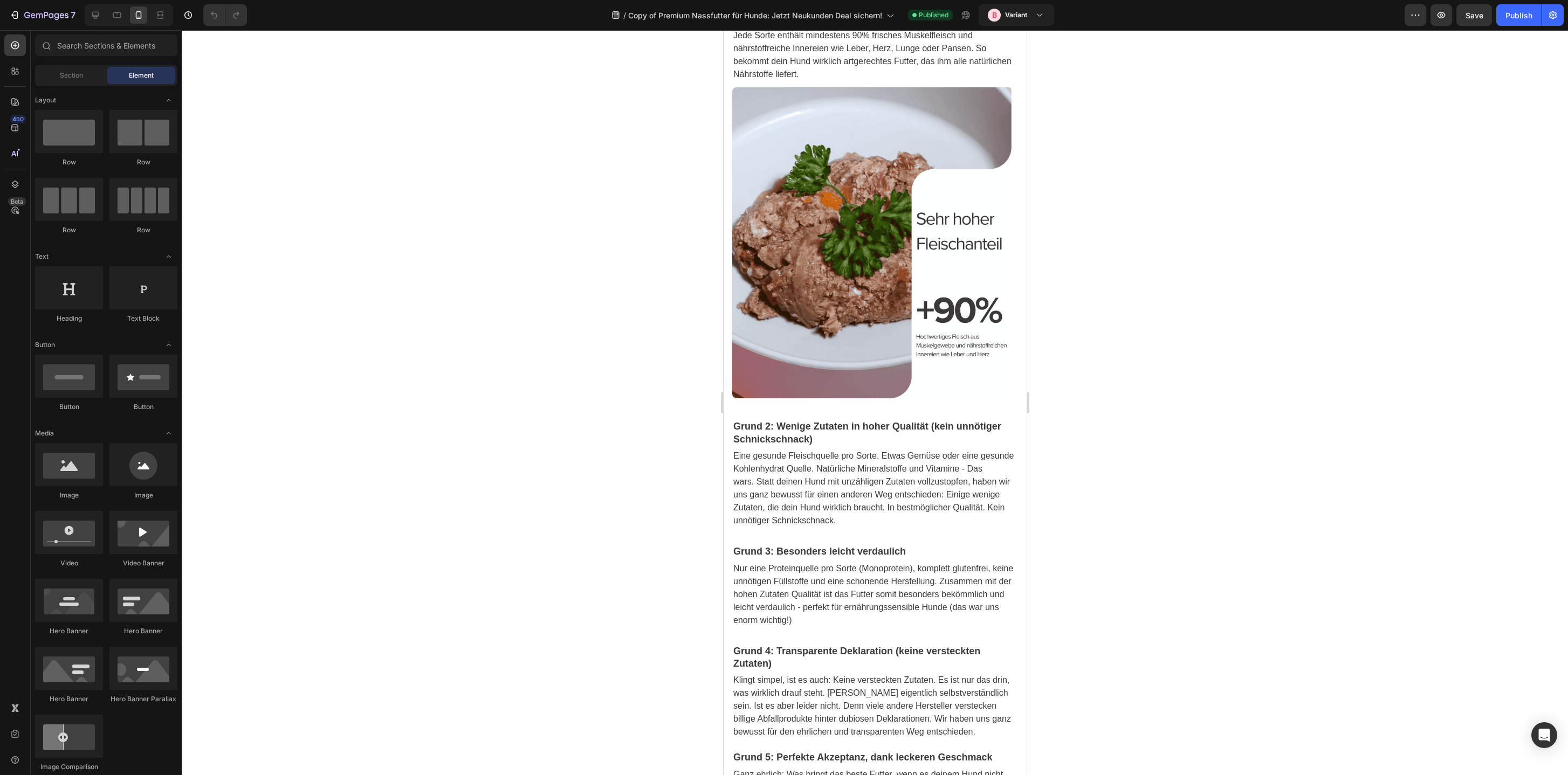
scroll to position [1634, 0]
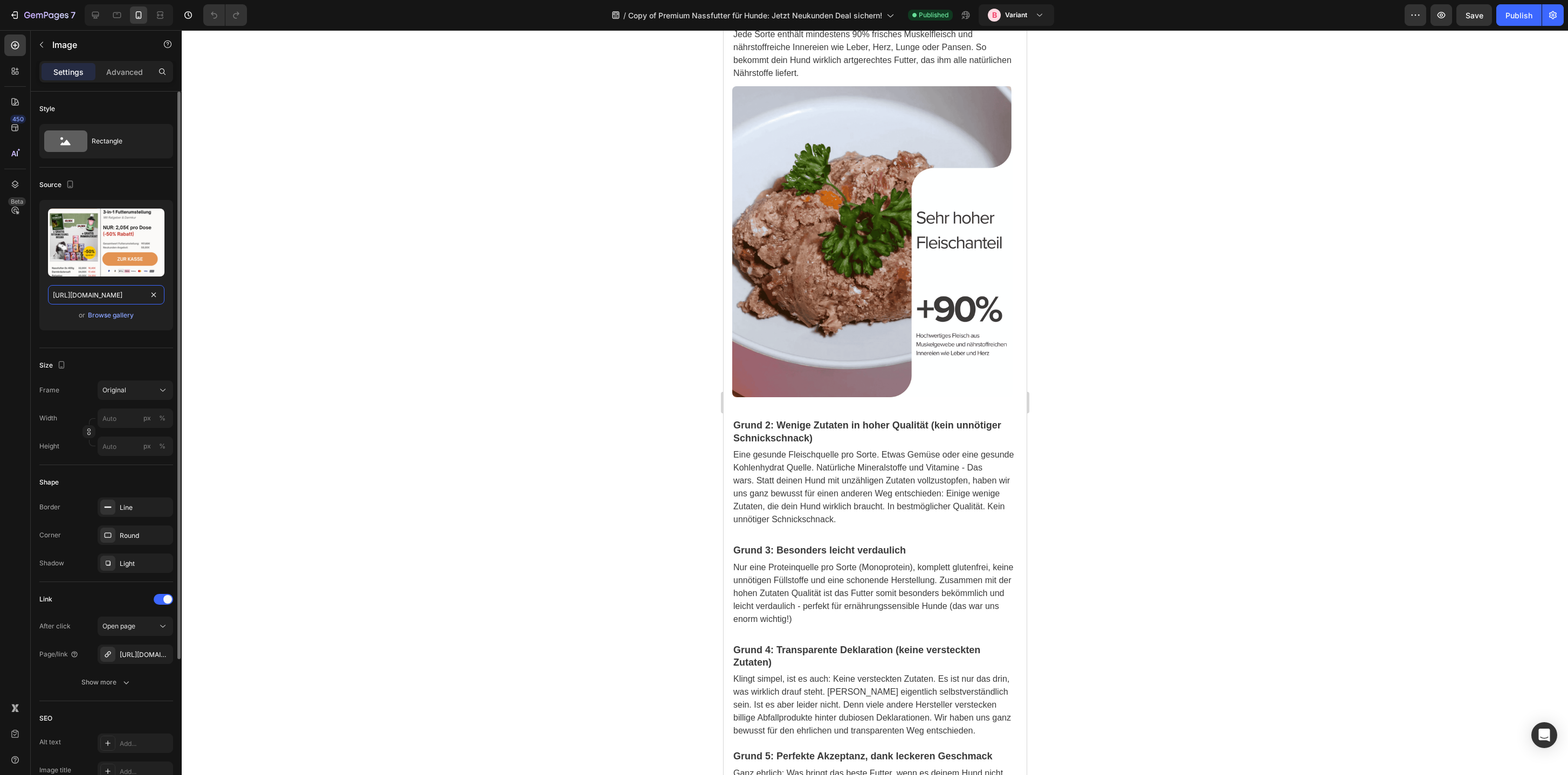
click at [119, 299] on input "[URL][DOMAIN_NAME]" at bounding box center [106, 295] width 116 height 19
